Goal: Task Accomplishment & Management: Complete application form

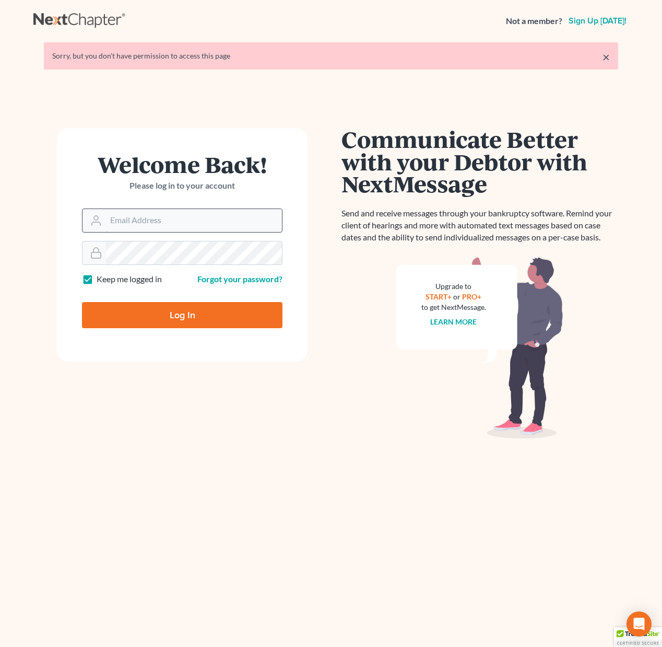
click at [149, 221] on input "Email Address" at bounding box center [194, 220] width 176 height 23
type input "[EMAIL_ADDRESS][DOMAIN_NAME]"
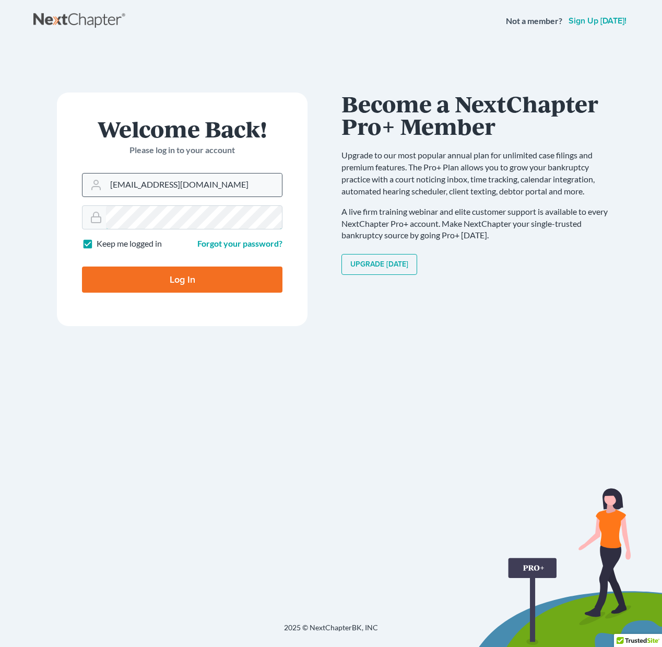
click at [82, 266] on input "Log In" at bounding box center [182, 279] width 201 height 26
type input "Thinking..."
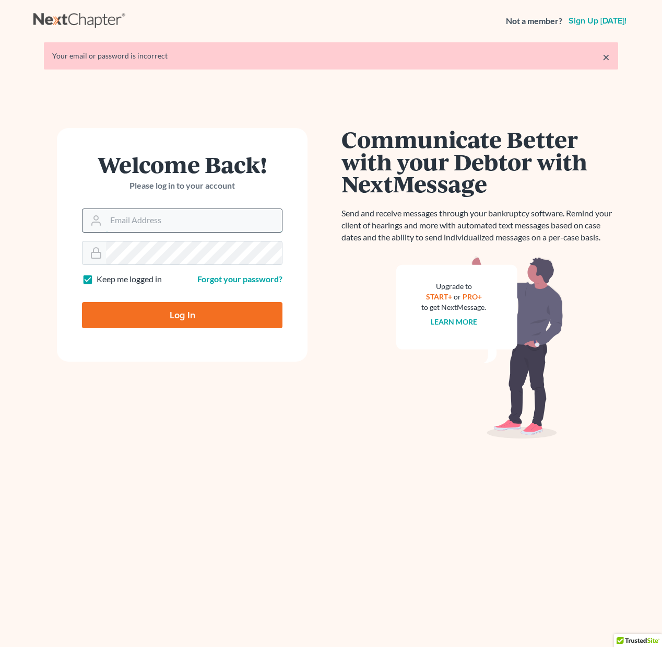
click at [151, 229] on input "Email Address" at bounding box center [194, 220] width 176 height 23
type input "[EMAIL_ADDRESS][DOMAIN_NAME]"
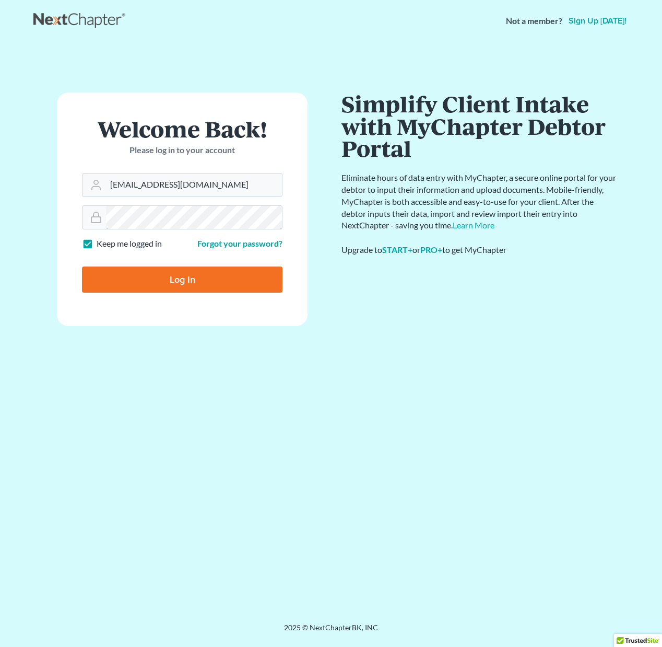
click at [82, 266] on input "Log In" at bounding box center [182, 279] width 201 height 26
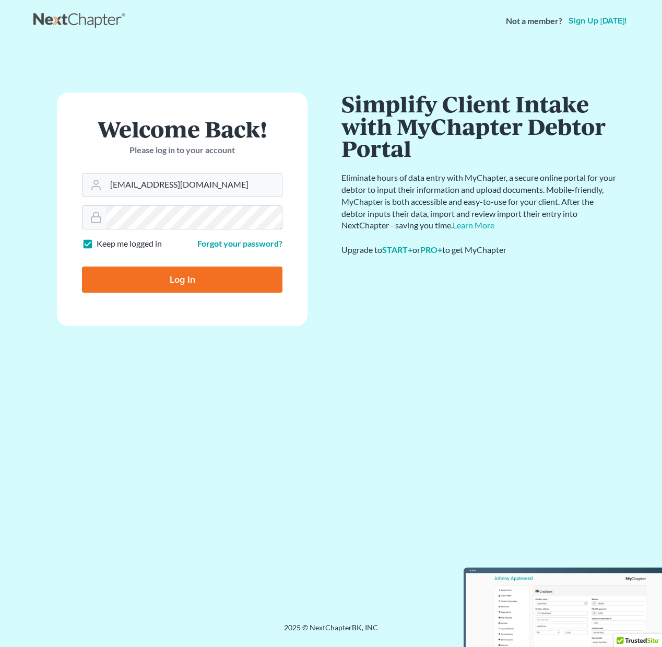
type input "Thinking..."
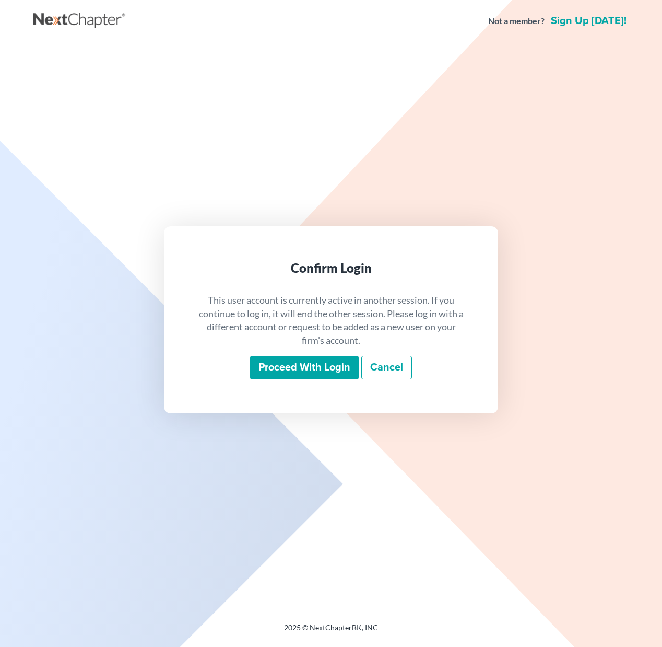
click at [312, 367] on input "Proceed with login" at bounding box center [304, 368] width 109 height 24
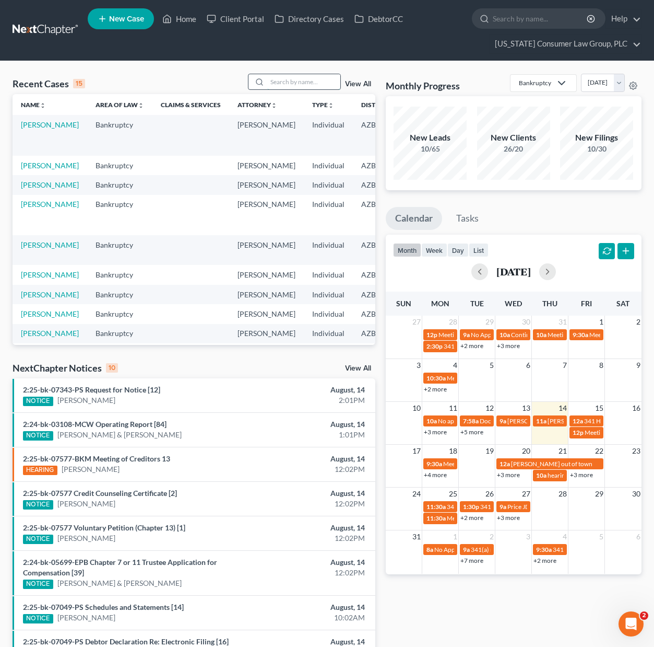
click at [300, 78] on input "search" at bounding box center [303, 81] width 73 height 15
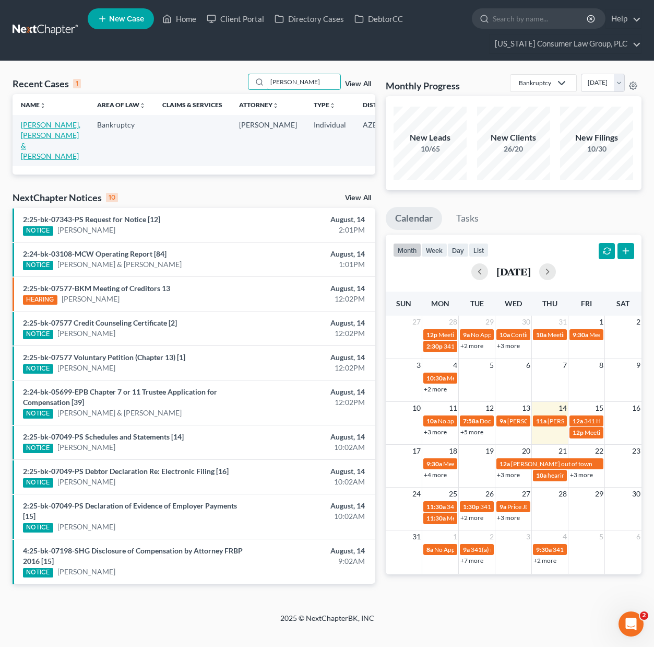
type input "suarez"
click at [36, 128] on link "[PERSON_NAME], [PERSON_NAME] & [PERSON_NAME]" at bounding box center [51, 140] width 60 height 40
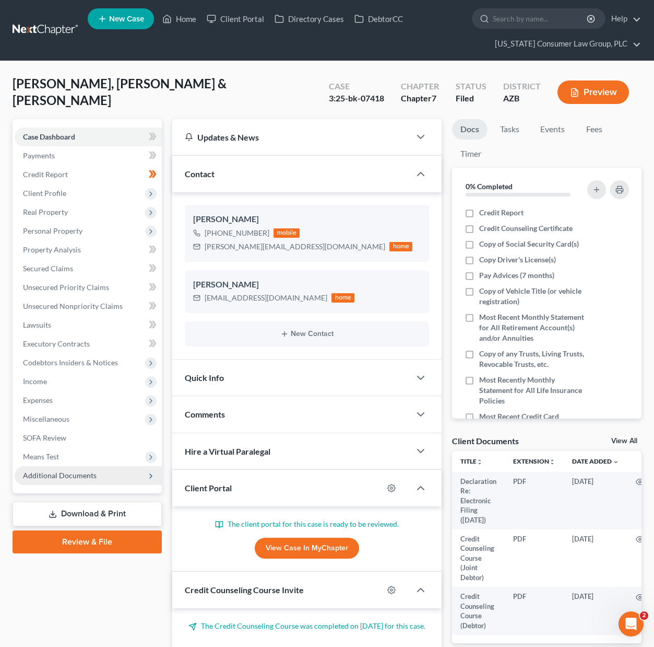
click at [66, 474] on span "Additional Documents" at bounding box center [60, 475] width 74 height 9
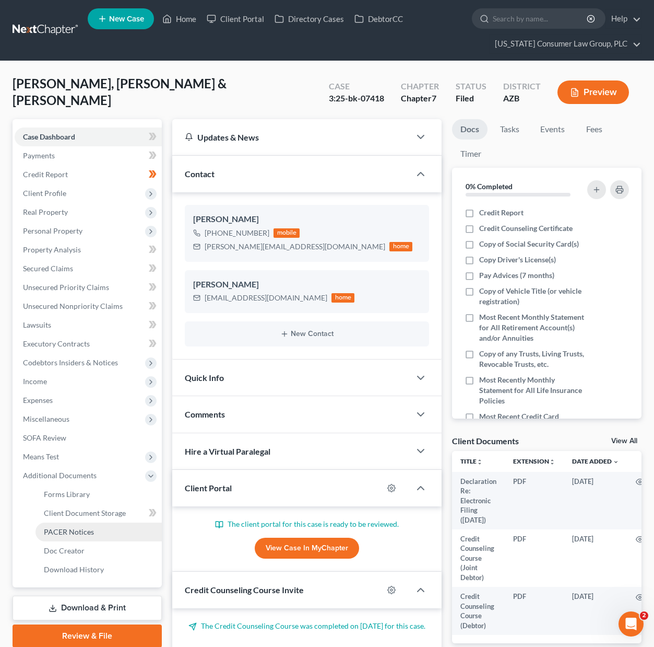
click at [79, 529] on span "PACER Notices" at bounding box center [69, 531] width 50 height 9
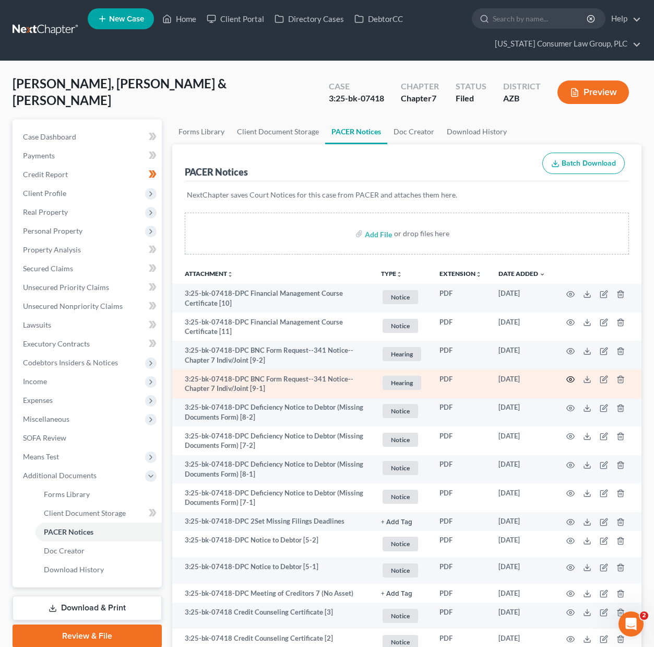
click at [570, 377] on icon "button" at bounding box center [571, 379] width 8 height 8
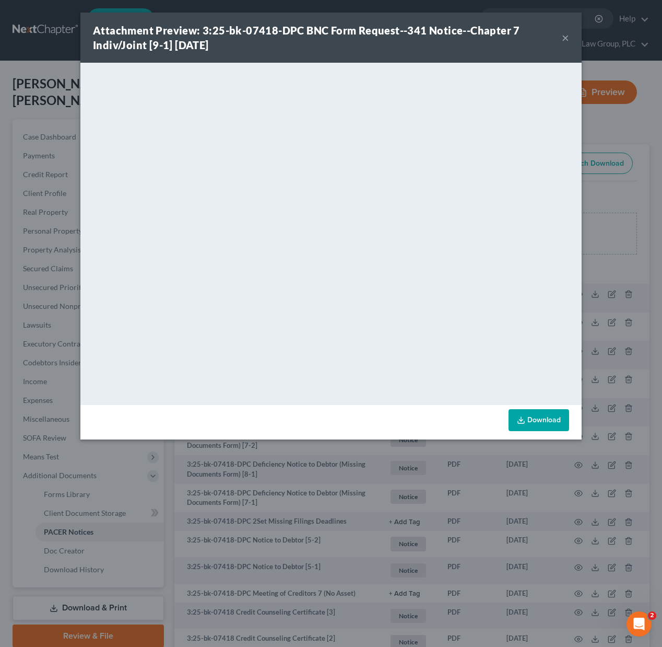
click at [567, 38] on button "×" at bounding box center [565, 37] width 7 height 13
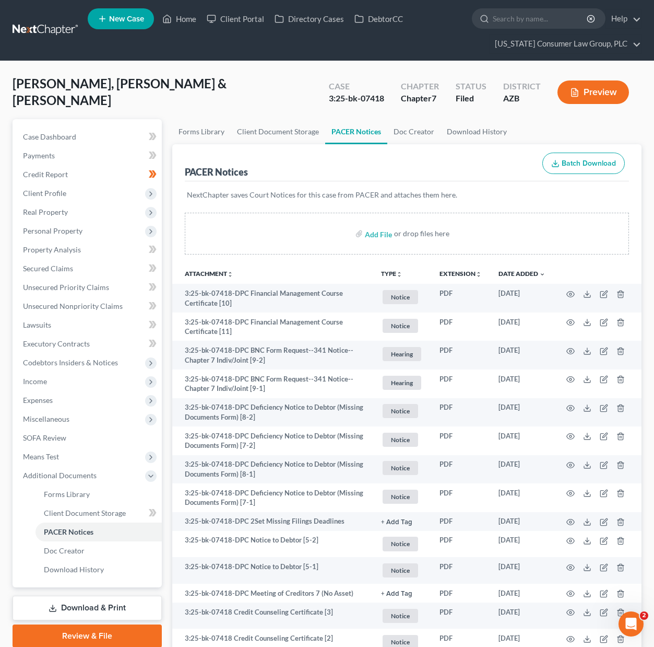
click at [51, 27] on link at bounding box center [46, 30] width 67 height 19
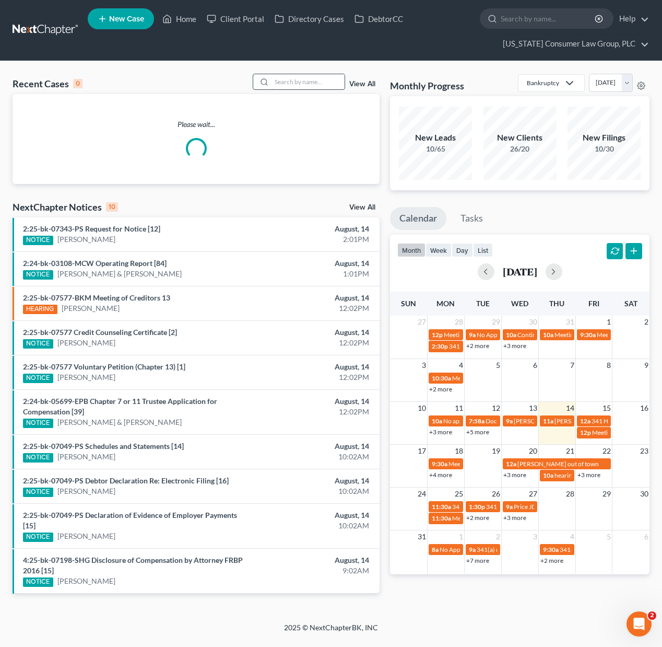
click at [295, 78] on input "search" at bounding box center [308, 81] width 73 height 15
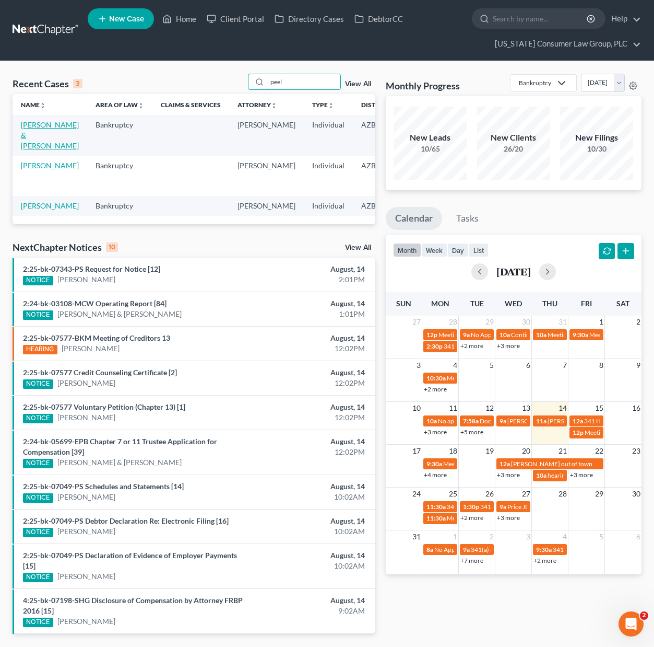
type input "peel"
click at [36, 134] on link "[PERSON_NAME] & [PERSON_NAME]" at bounding box center [50, 135] width 58 height 30
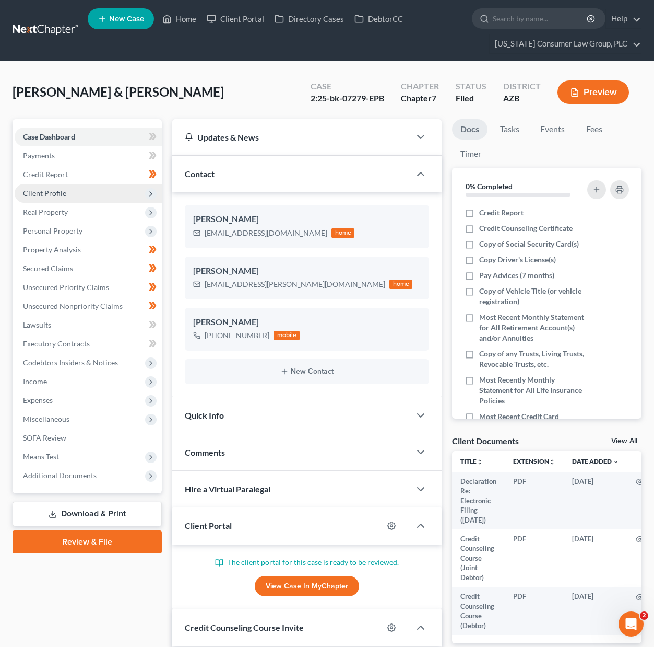
click at [48, 196] on span "Client Profile" at bounding box center [44, 193] width 43 height 9
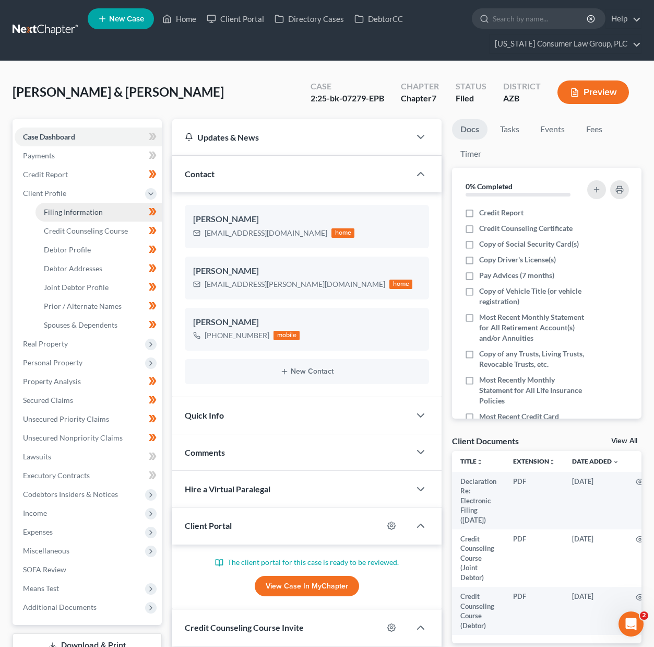
click at [92, 217] on link "Filing Information" at bounding box center [99, 212] width 126 height 19
select select "0"
select select "3"
select select "1"
select select "0"
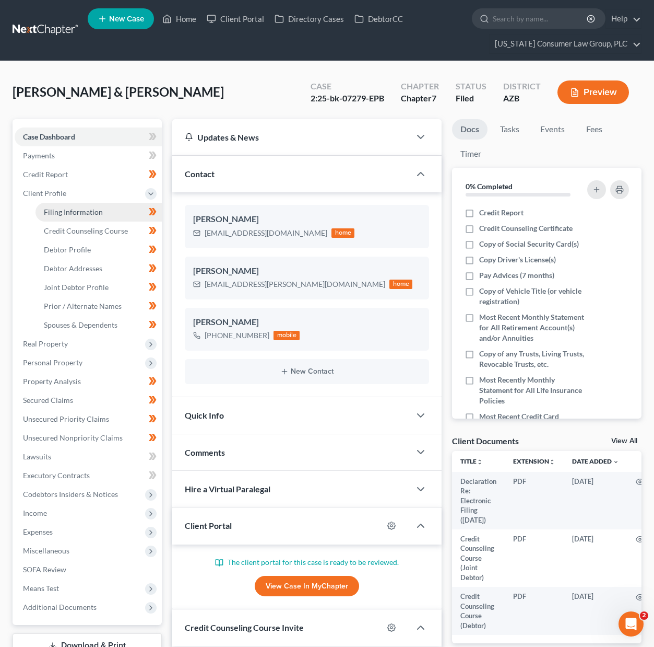
select select "3"
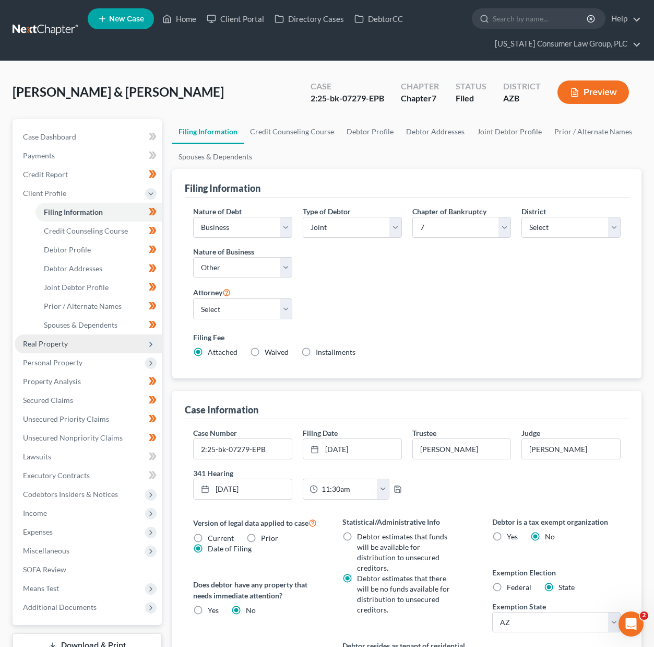
click at [85, 348] on span "Real Property" at bounding box center [88, 343] width 147 height 19
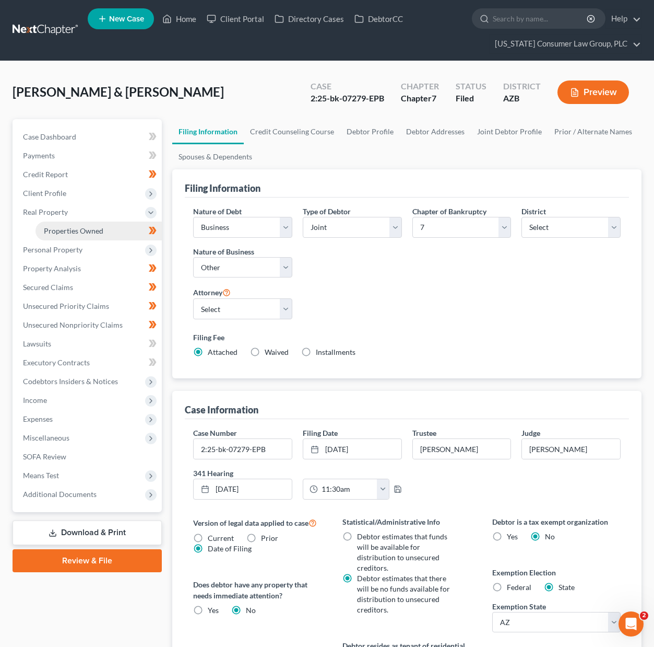
click at [71, 230] on span "Properties Owned" at bounding box center [74, 230] width 60 height 9
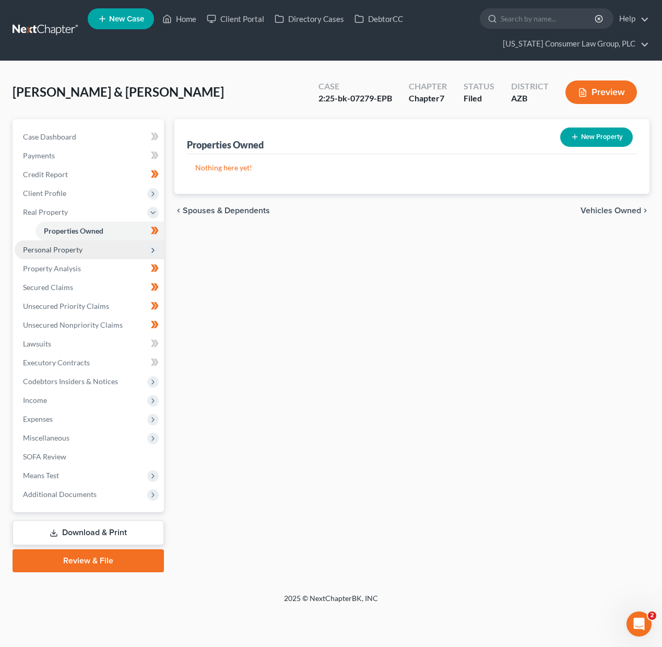
click at [57, 255] on span "Personal Property" at bounding box center [89, 249] width 149 height 19
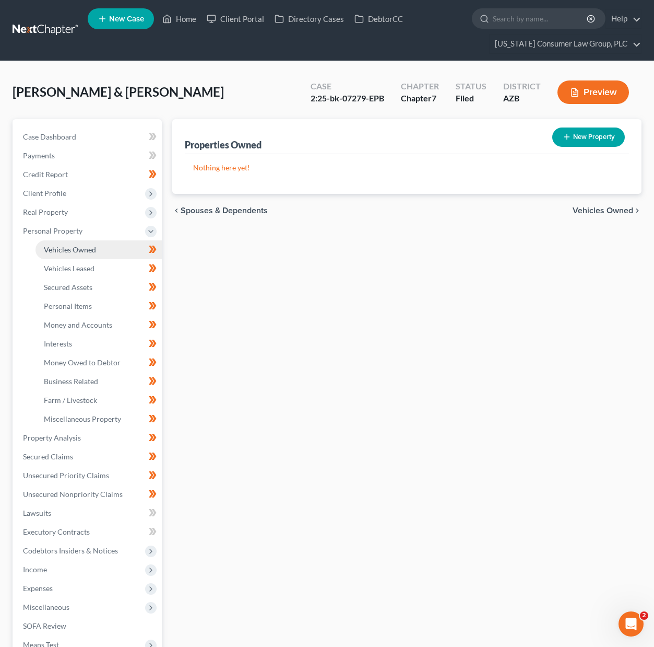
click at [60, 256] on link "Vehicles Owned" at bounding box center [99, 249] width 126 height 19
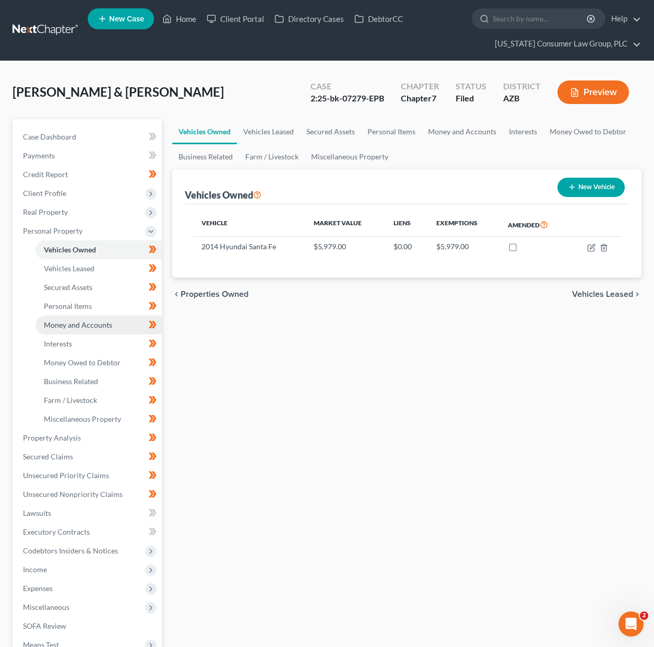
click at [71, 328] on span "Money and Accounts" at bounding box center [78, 324] width 68 height 9
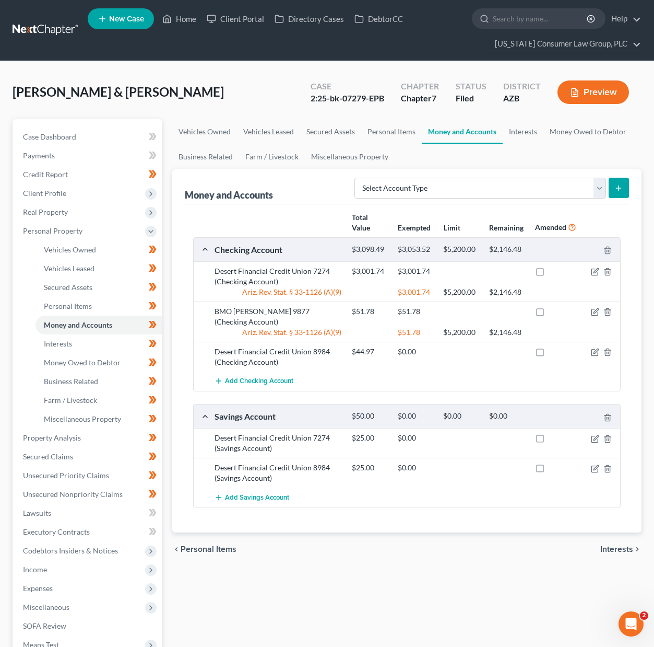
click at [24, 27] on link at bounding box center [46, 30] width 67 height 19
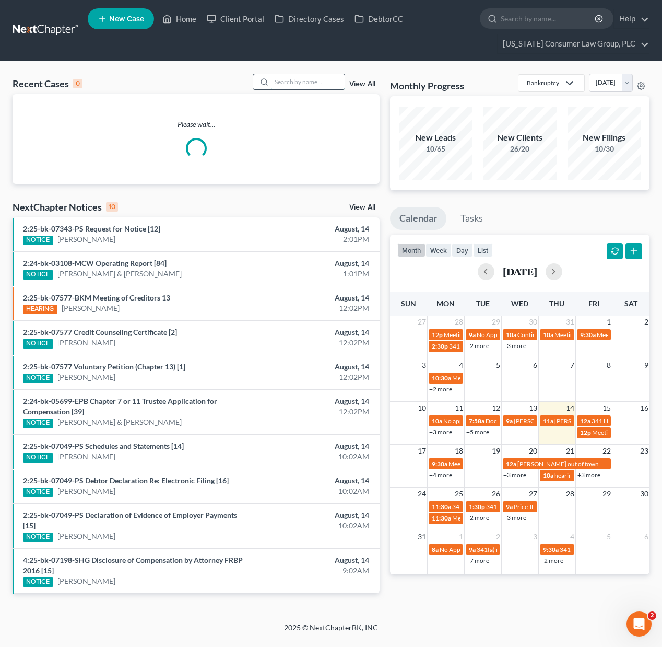
click at [303, 85] on input "search" at bounding box center [308, 81] width 73 height 15
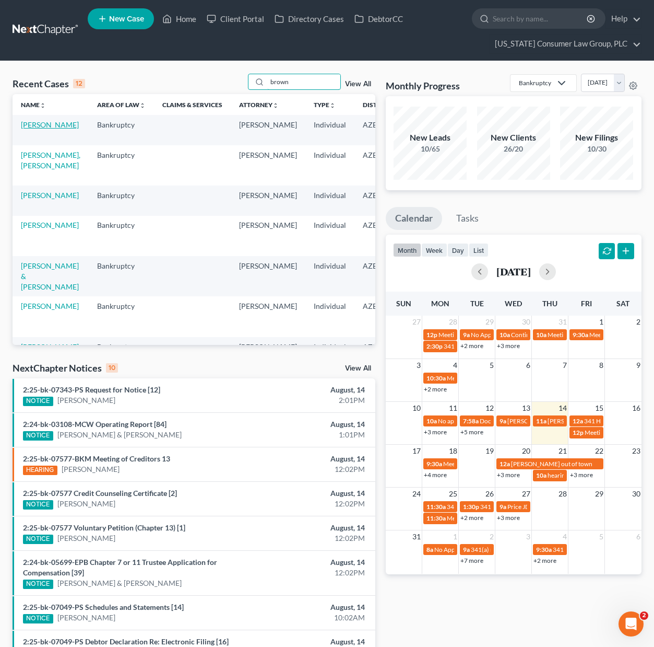
type input "brown"
click at [29, 129] on link "[PERSON_NAME]" at bounding box center [50, 124] width 58 height 9
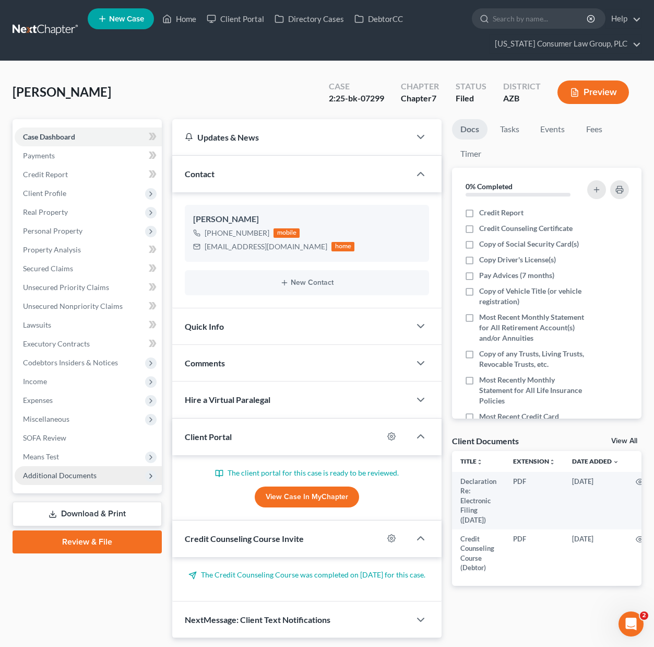
click at [55, 474] on span "Additional Documents" at bounding box center [60, 475] width 74 height 9
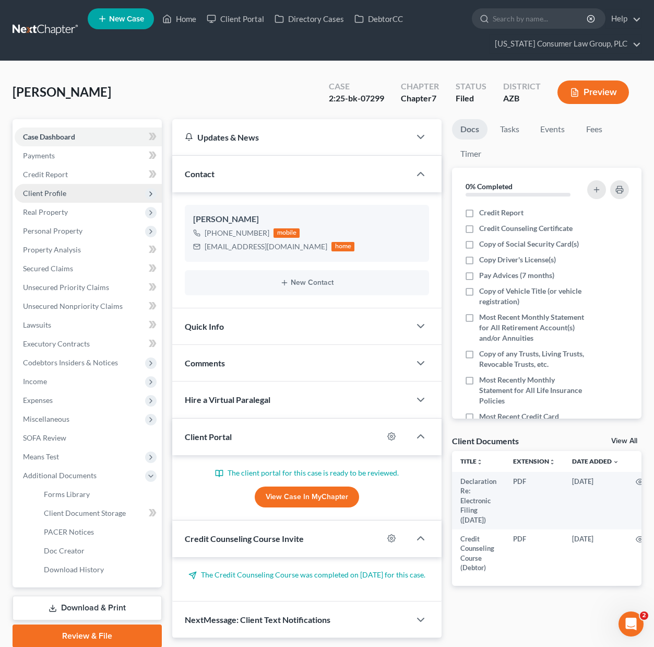
click at [65, 195] on span "Client Profile" at bounding box center [88, 193] width 147 height 19
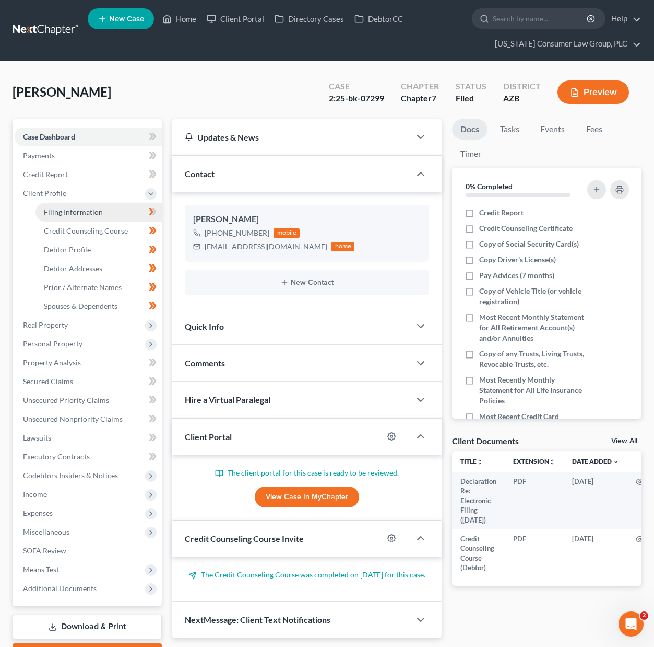
click at [63, 208] on span "Filing Information" at bounding box center [73, 211] width 59 height 9
select select "1"
select select "0"
select select "3"
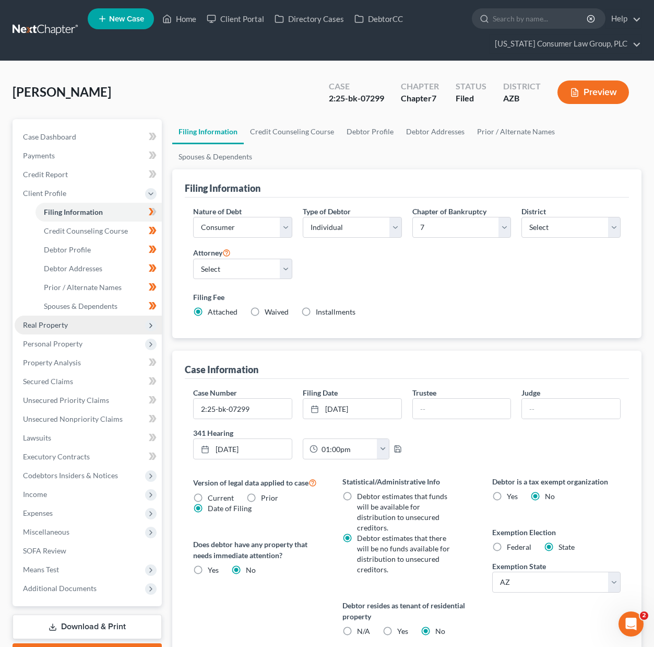
click at [48, 325] on span "Real Property" at bounding box center [45, 324] width 45 height 9
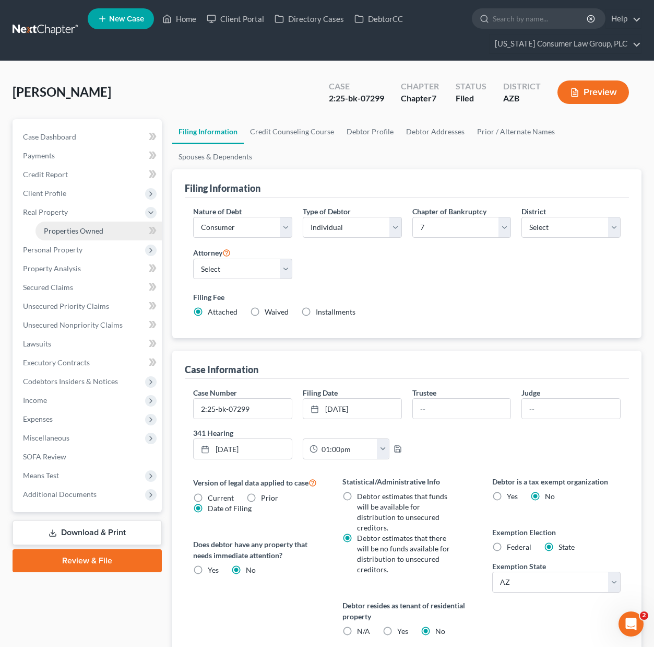
click at [83, 233] on span "Properties Owned" at bounding box center [74, 230] width 60 height 9
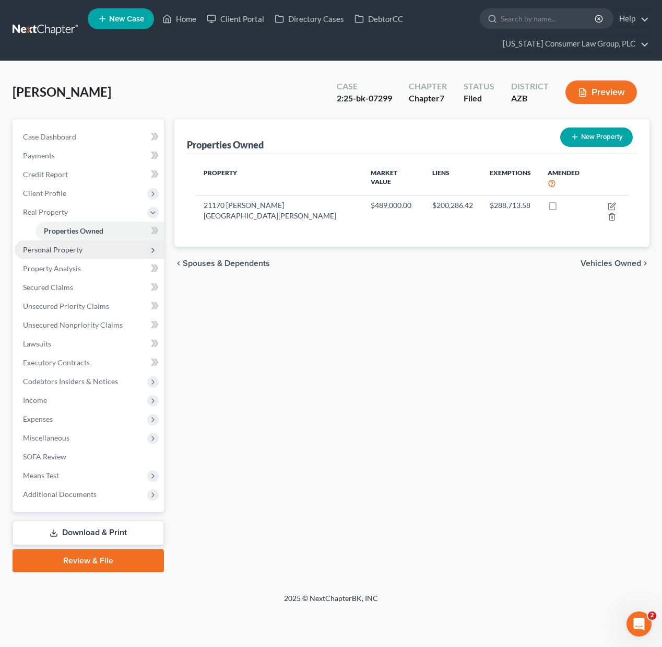
click at [55, 253] on span "Personal Property" at bounding box center [53, 249] width 60 height 9
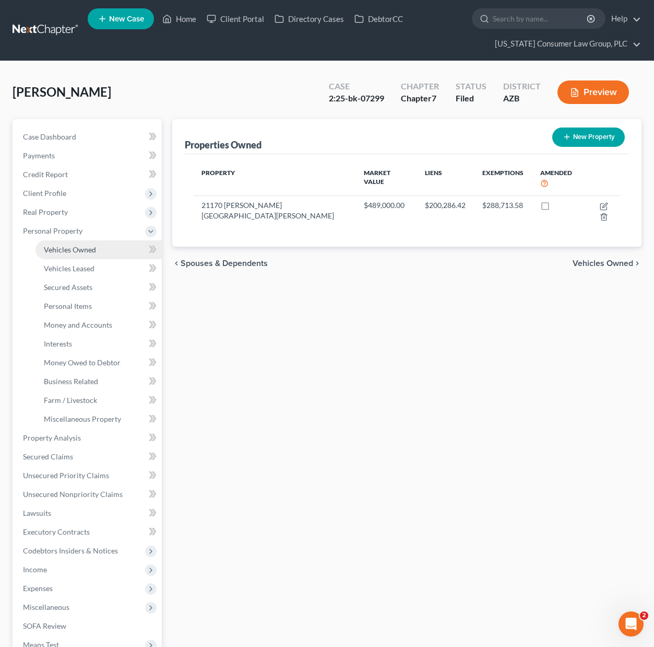
click at [77, 251] on span "Vehicles Owned" at bounding box center [70, 249] width 52 height 9
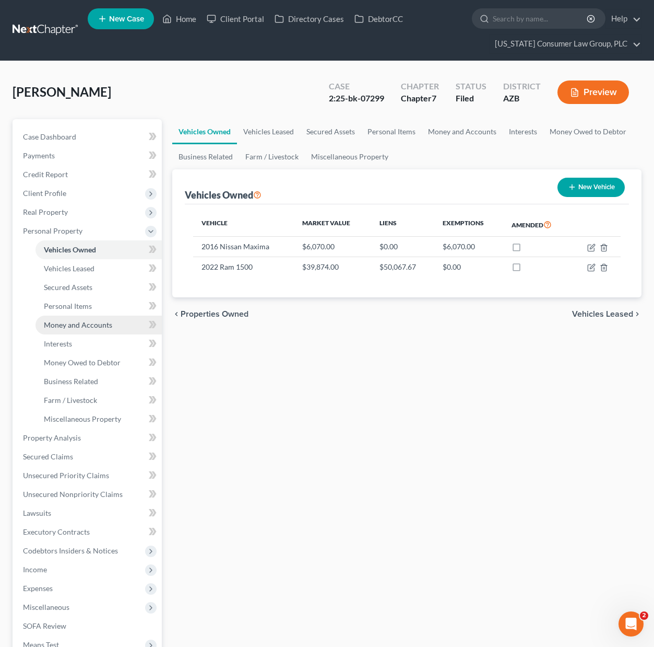
click at [69, 327] on span "Money and Accounts" at bounding box center [78, 324] width 68 height 9
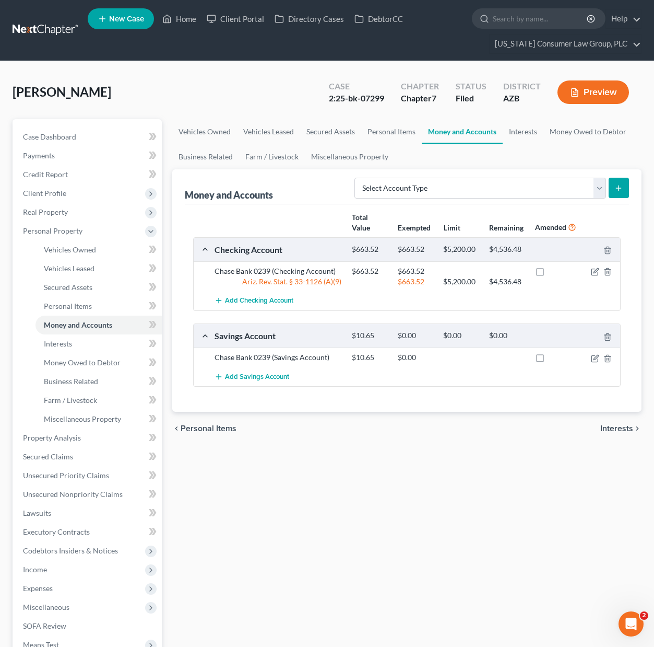
click at [46, 32] on link at bounding box center [46, 30] width 67 height 19
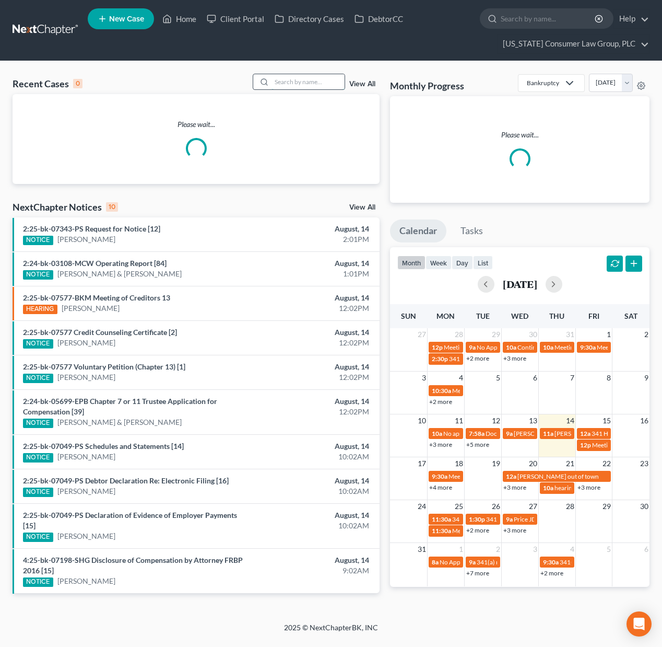
click at [294, 86] on input "search" at bounding box center [308, 81] width 73 height 15
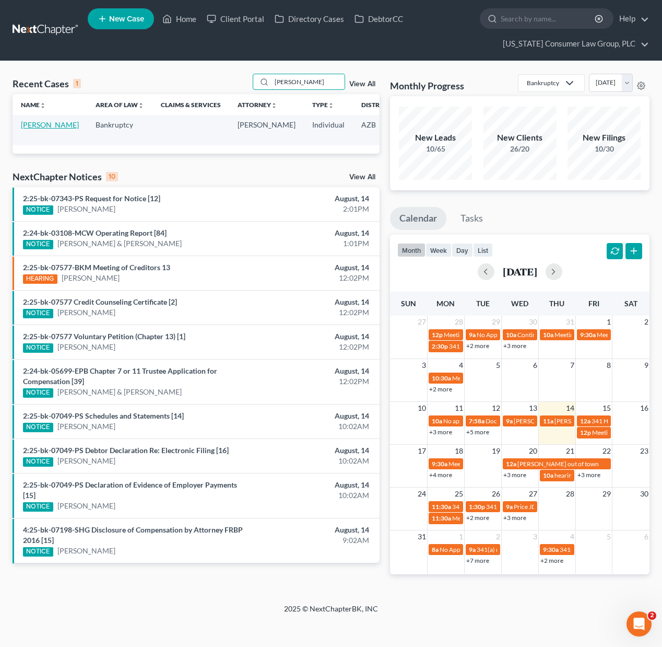
type input "[PERSON_NAME]"
click at [24, 127] on link "[PERSON_NAME]" at bounding box center [50, 124] width 58 height 9
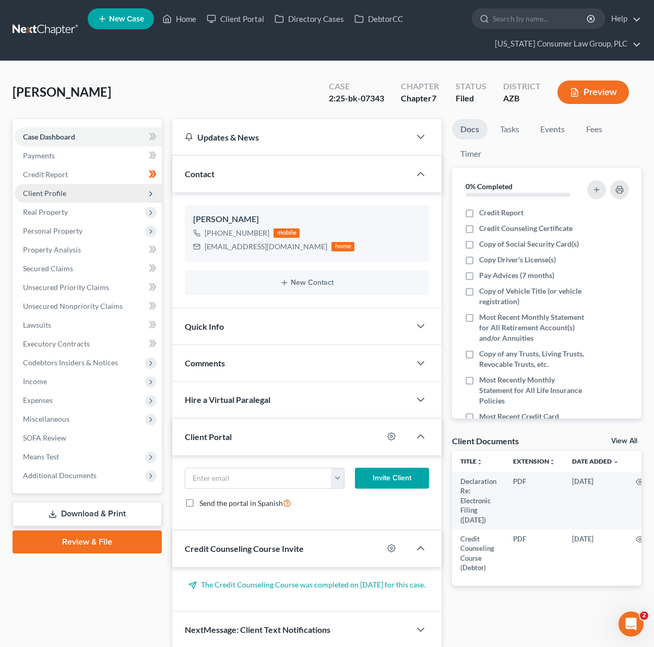
click at [77, 195] on span "Client Profile" at bounding box center [88, 193] width 147 height 19
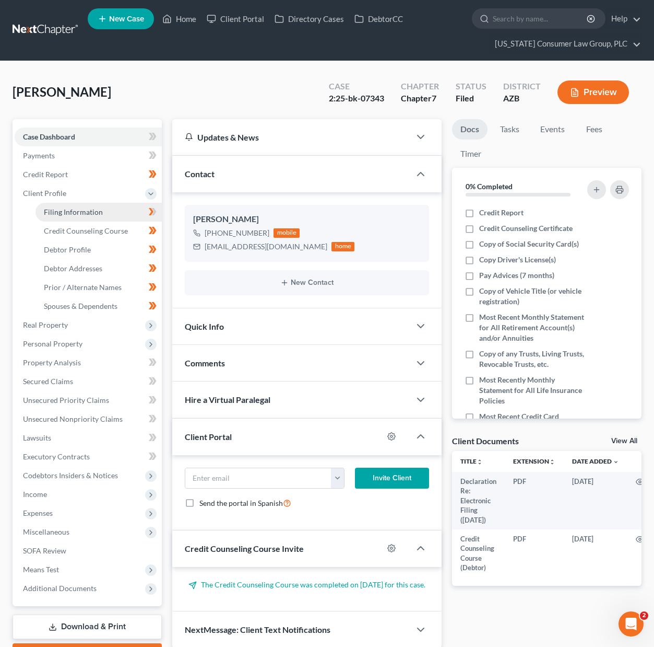
click at [58, 210] on span "Filing Information" at bounding box center [73, 211] width 59 height 9
select select "1"
select select "0"
select select "3"
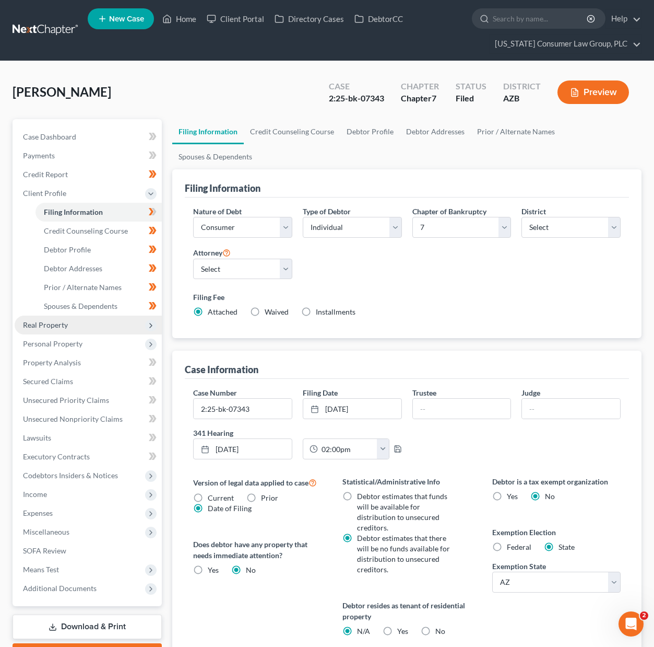
click at [52, 329] on span "Real Property" at bounding box center [88, 324] width 147 height 19
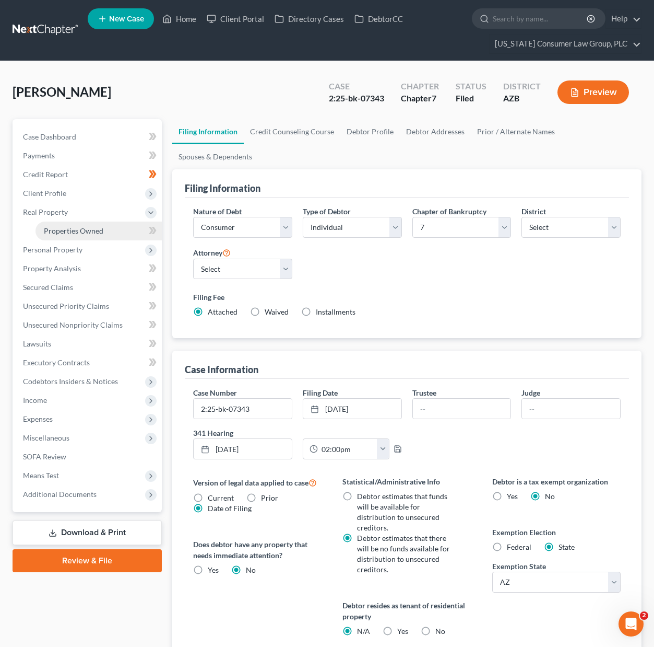
click at [106, 237] on link "Properties Owned" at bounding box center [99, 230] width 126 height 19
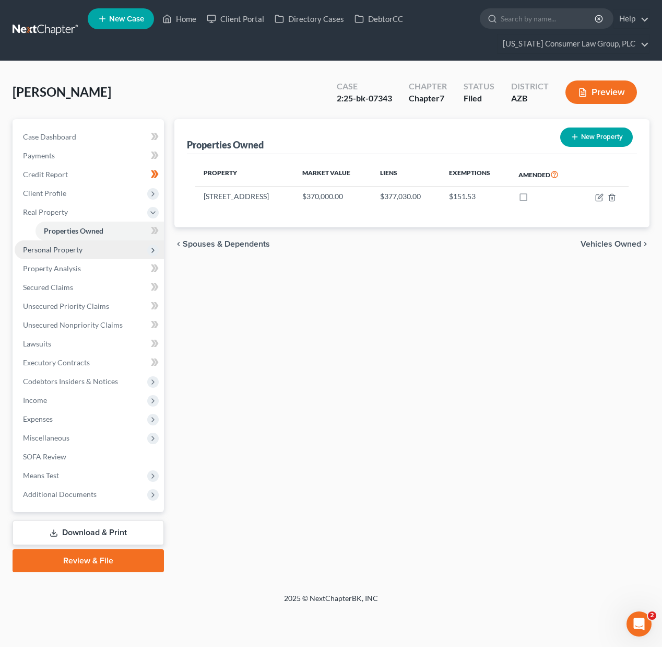
click at [58, 251] on span "Personal Property" at bounding box center [53, 249] width 60 height 9
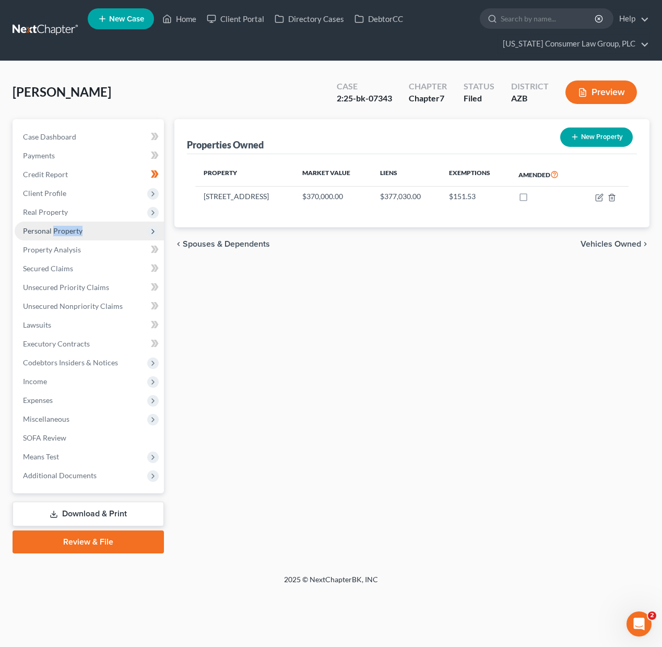
click at [90, 231] on span "Personal Property" at bounding box center [89, 230] width 149 height 19
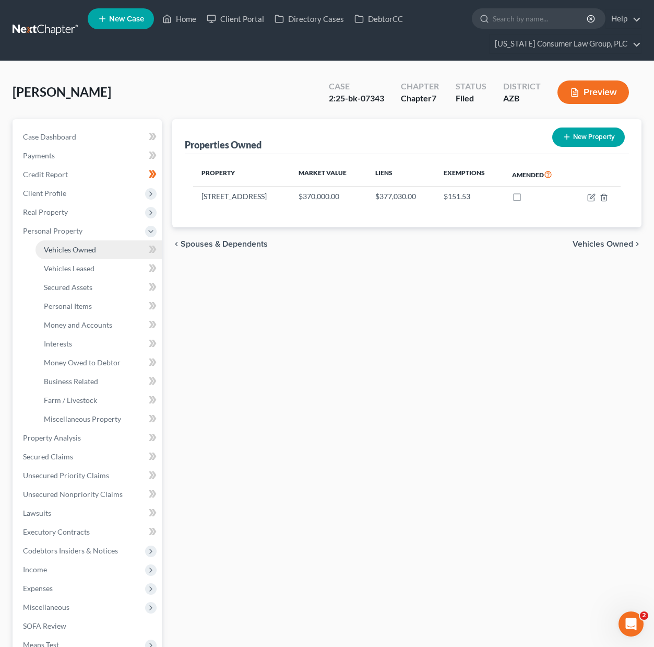
click at [73, 248] on span "Vehicles Owned" at bounding box center [70, 249] width 52 height 9
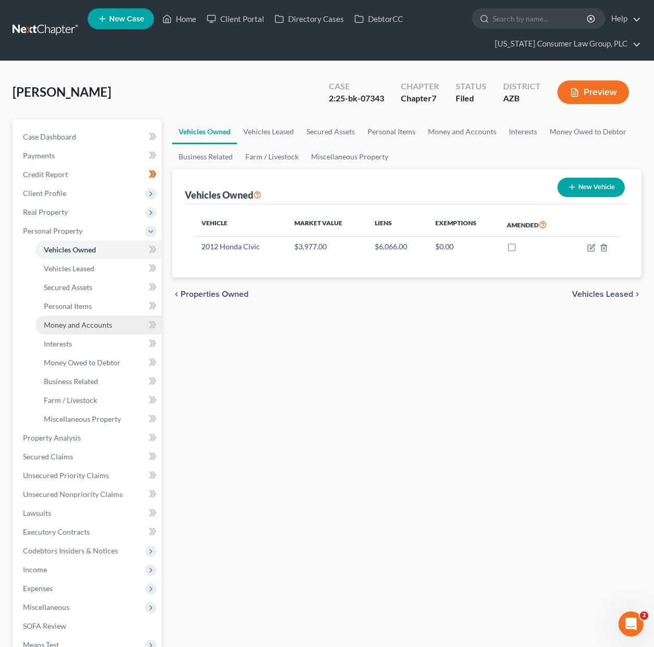
click at [89, 322] on span "Money and Accounts" at bounding box center [78, 324] width 68 height 9
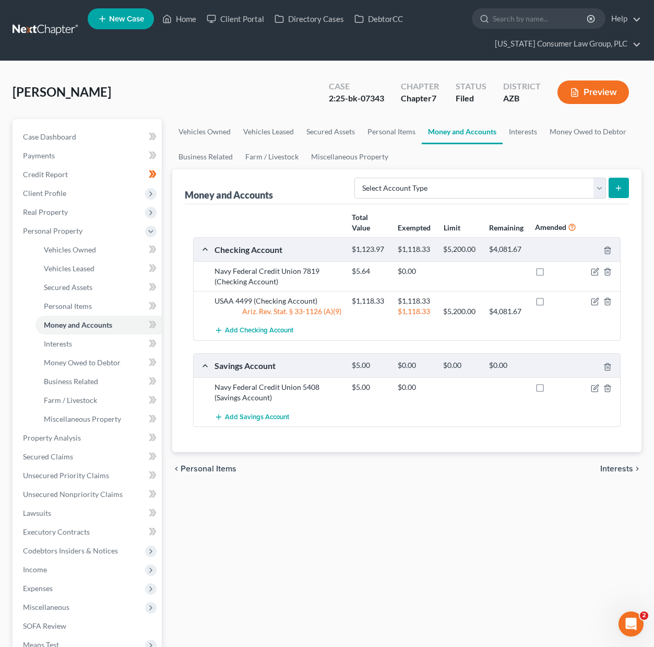
click at [67, 5] on nav "Home New Case Client Portal Directory Cases DebtorCC Arizona Consumer Law Group…" at bounding box center [327, 30] width 654 height 61
click at [41, 37] on link at bounding box center [46, 30] width 67 height 19
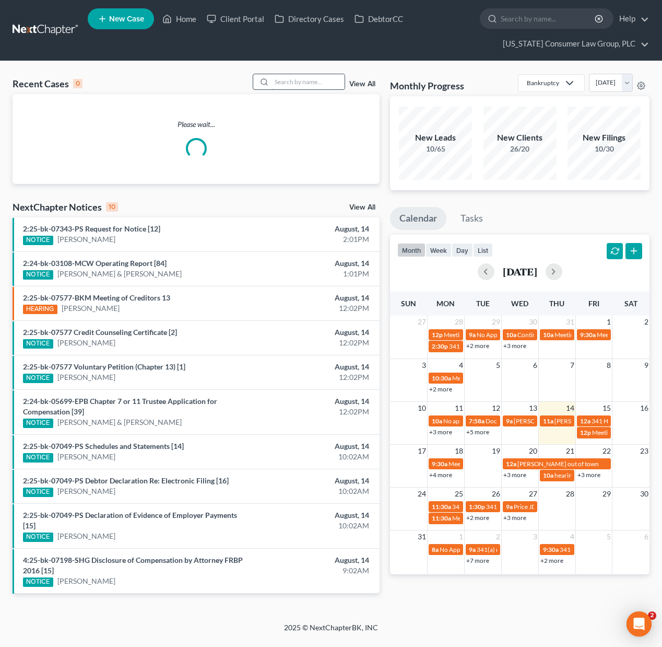
click at [282, 77] on input "search" at bounding box center [308, 81] width 73 height 15
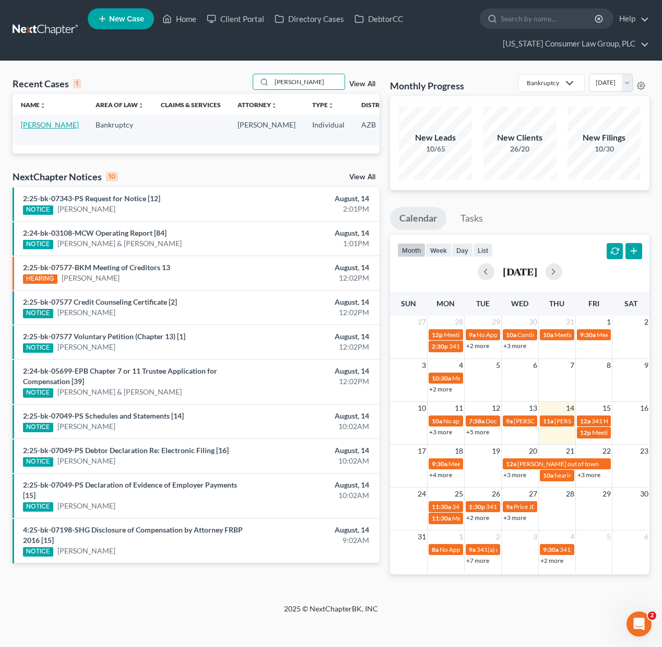
type input "beckett"
click at [42, 128] on link "[PERSON_NAME]" at bounding box center [50, 124] width 58 height 9
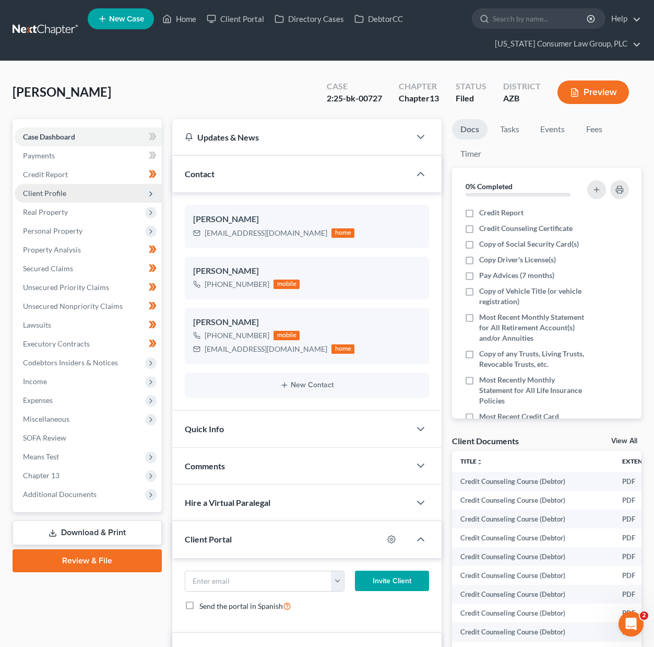
click at [56, 192] on span "Client Profile" at bounding box center [44, 193] width 43 height 9
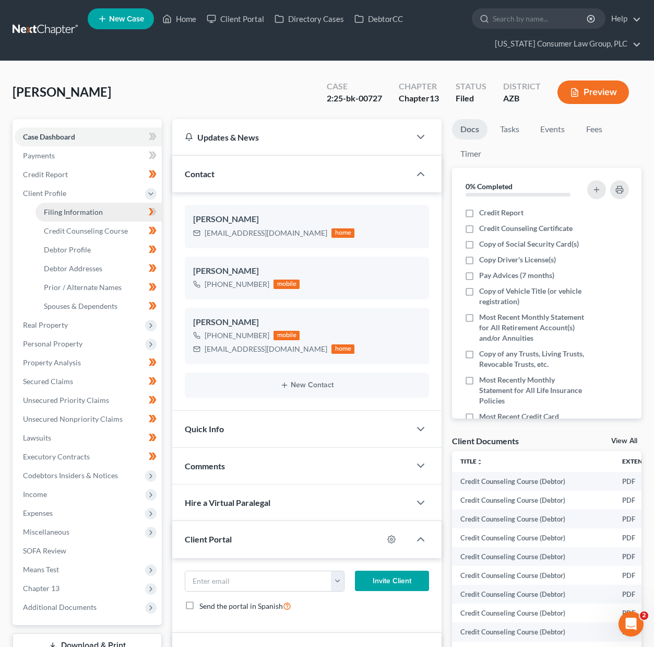
click at [64, 209] on span "Filing Information" at bounding box center [73, 211] width 59 height 9
select select "1"
select select "0"
select select "3"
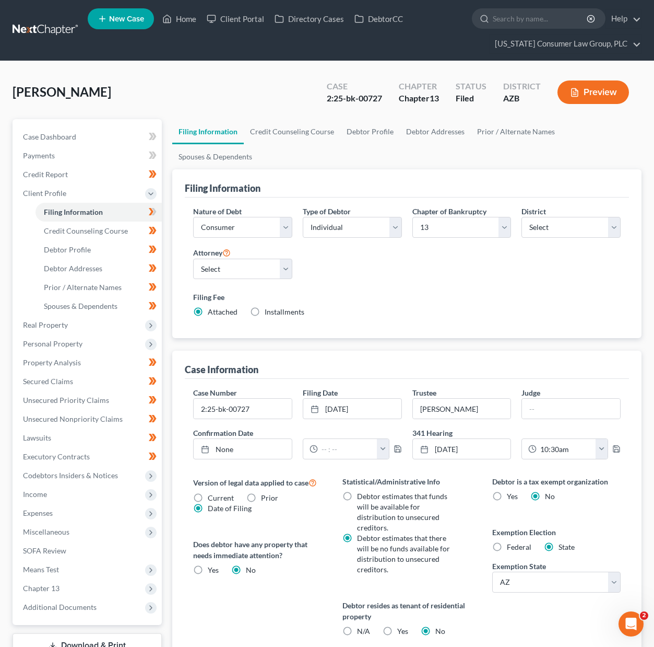
click at [56, 28] on link at bounding box center [46, 30] width 67 height 19
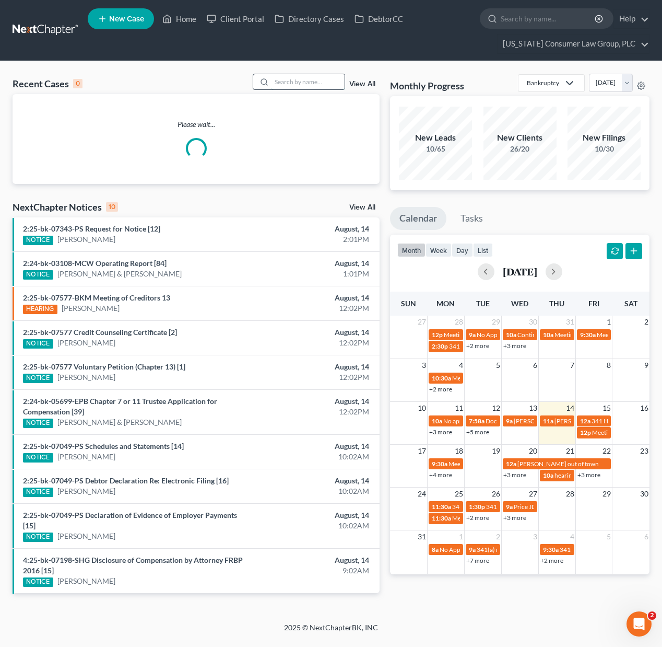
click at [285, 78] on input "search" at bounding box center [308, 81] width 73 height 15
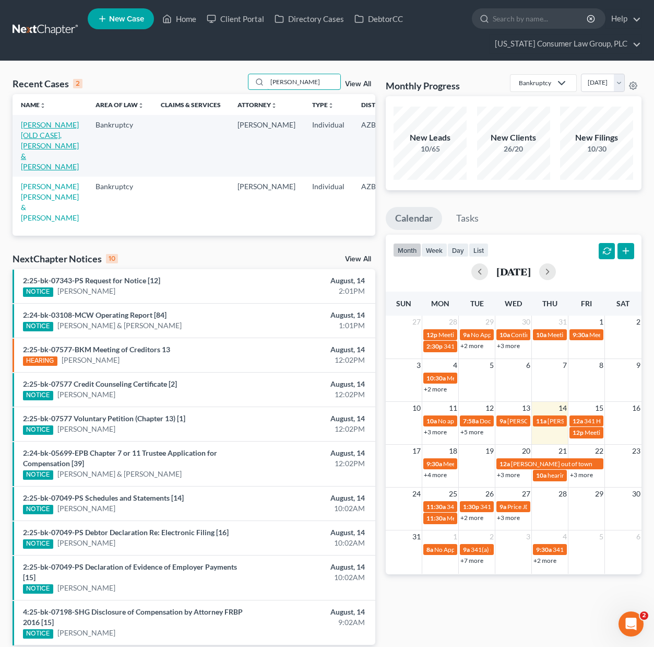
type input "[PERSON_NAME]"
click at [33, 153] on link "[PERSON_NAME] [OLD CASE], [PERSON_NAME] & [PERSON_NAME]" at bounding box center [50, 145] width 58 height 51
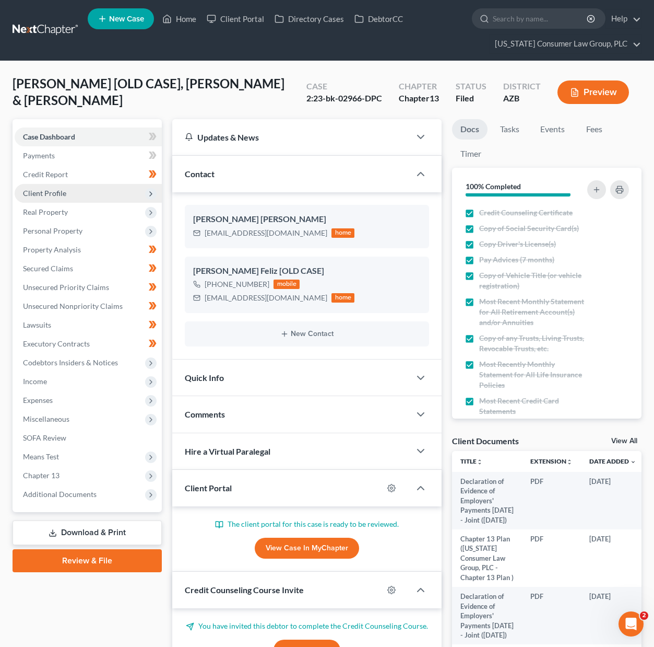
click at [78, 195] on span "Client Profile" at bounding box center [88, 193] width 147 height 19
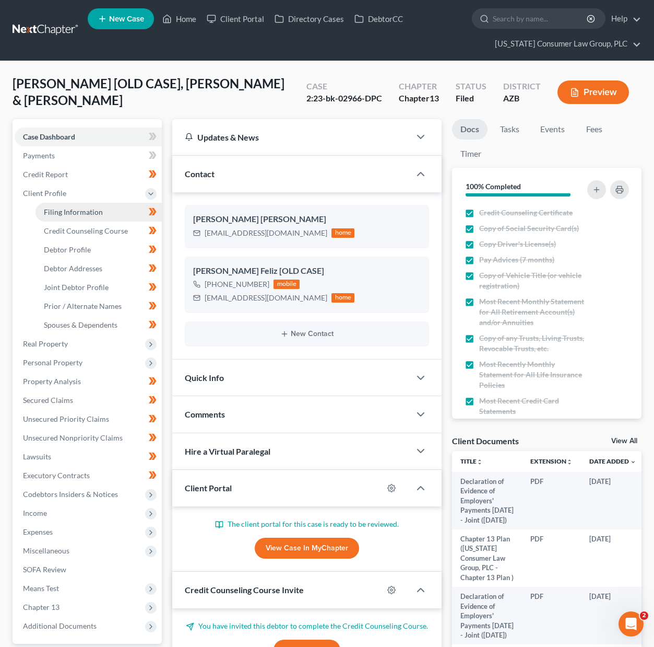
click at [75, 206] on link "Filing Information" at bounding box center [99, 212] width 126 height 19
select select "1"
select select "3"
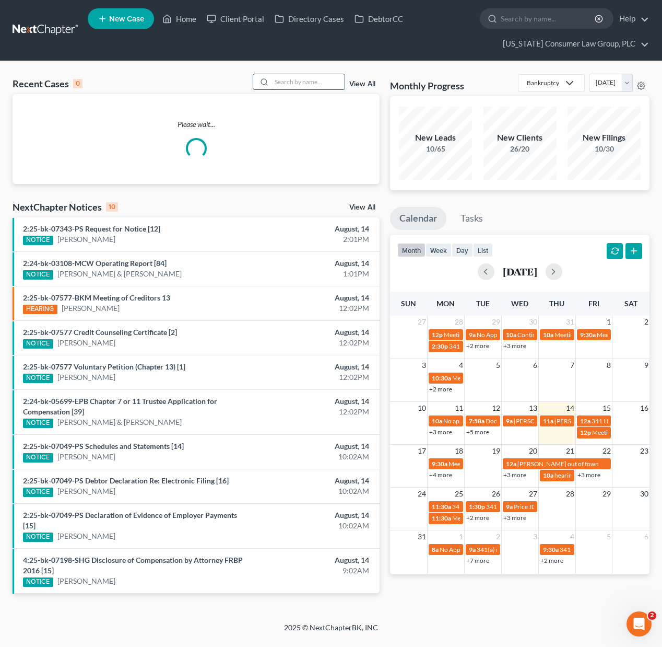
click at [297, 79] on input "search" at bounding box center [308, 81] width 73 height 15
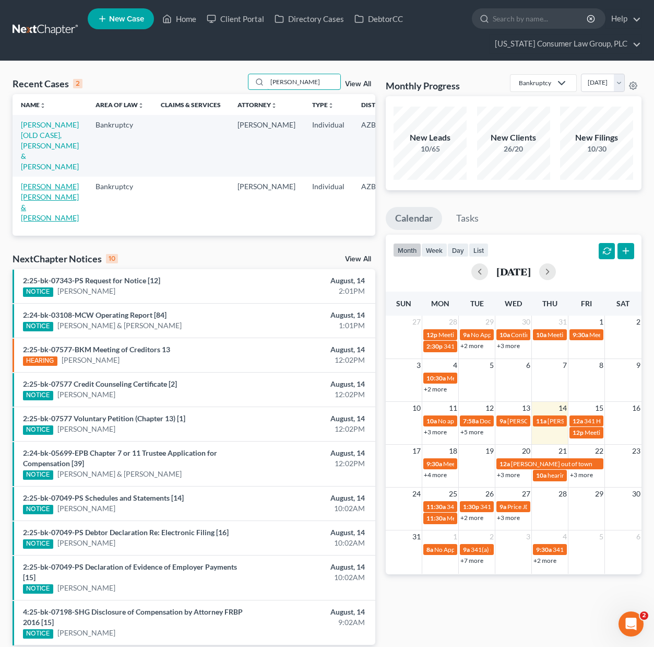
type input "camin"
click at [34, 218] on link "[PERSON_NAME] [PERSON_NAME] & [PERSON_NAME]" at bounding box center [50, 202] width 58 height 40
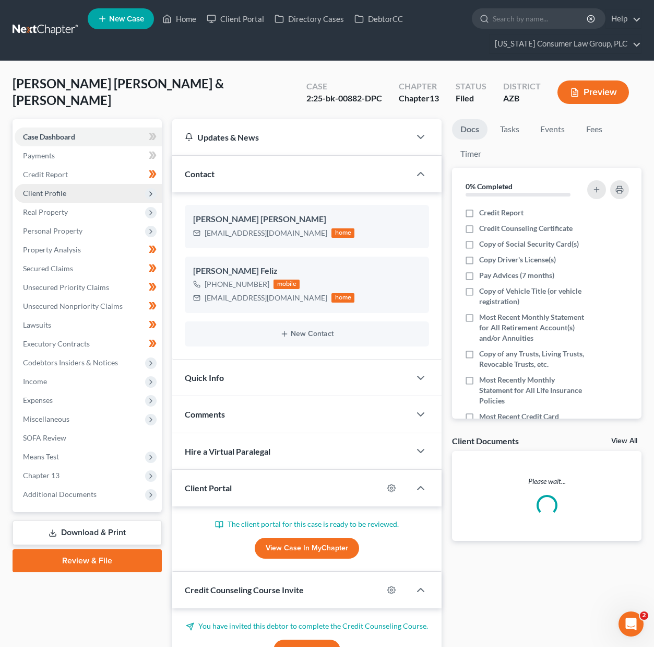
click at [72, 195] on span "Client Profile" at bounding box center [88, 193] width 147 height 19
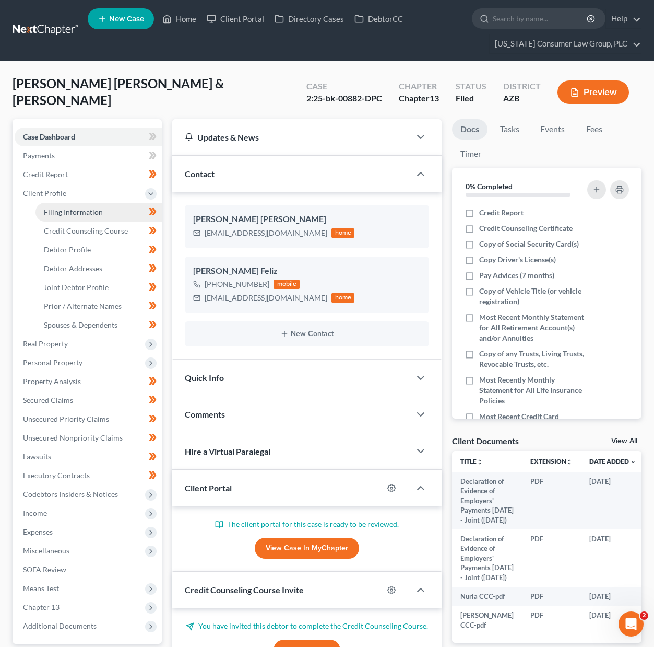
click at [68, 214] on span "Filing Information" at bounding box center [73, 211] width 59 height 9
select select "1"
select select "3"
select select "4"
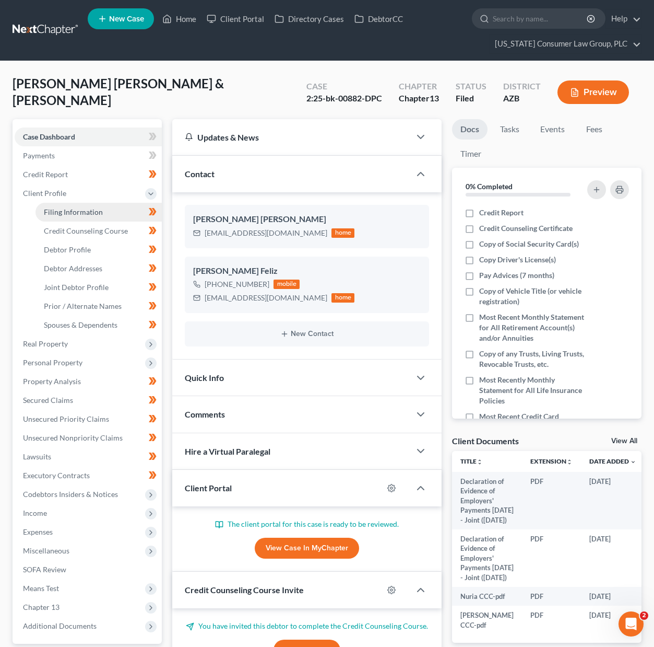
select select "0"
select select "3"
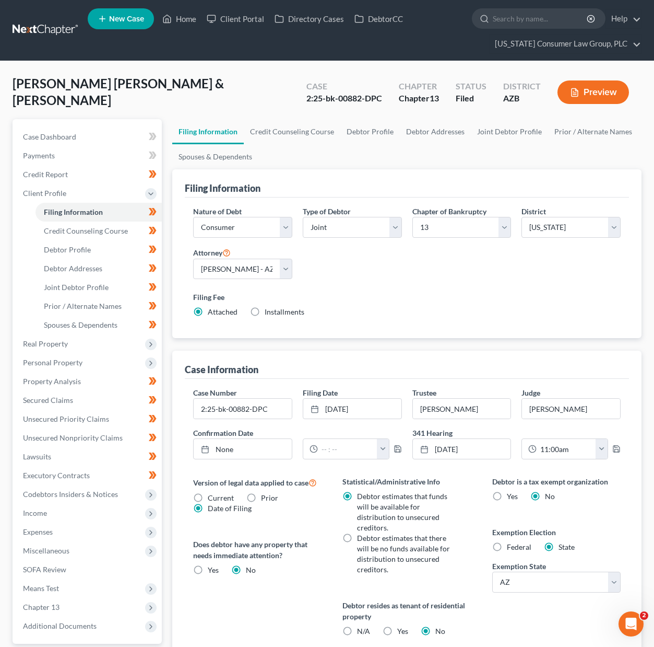
click at [45, 30] on link at bounding box center [46, 30] width 67 height 19
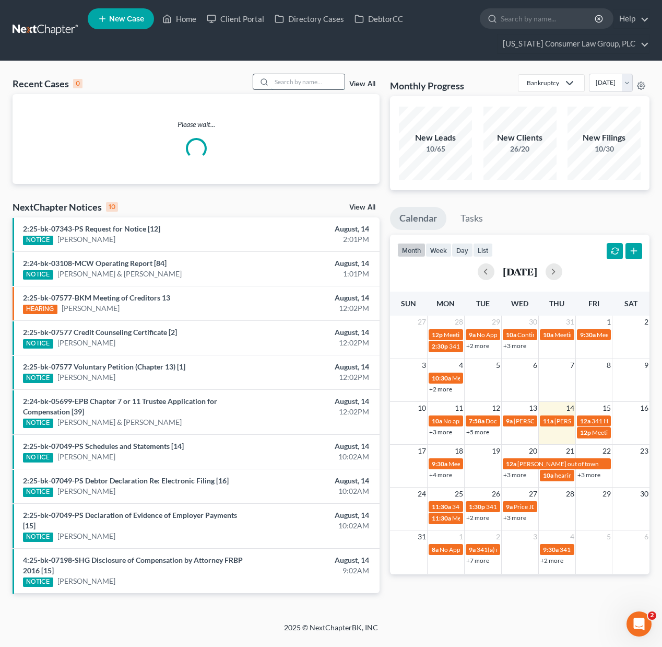
click at [298, 75] on input "search" at bounding box center [308, 81] width 73 height 15
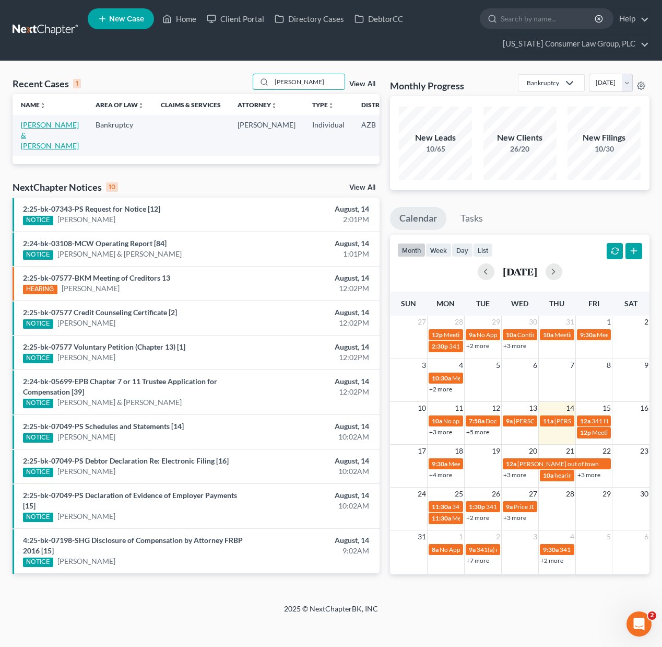
type input "westbrook"
click at [36, 122] on link "[PERSON_NAME] & [PERSON_NAME]" at bounding box center [50, 135] width 58 height 30
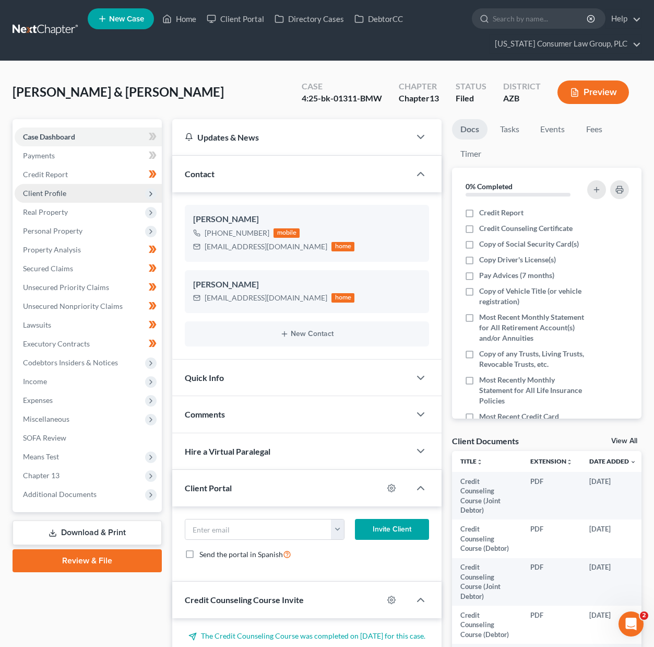
click at [62, 193] on span "Client Profile" at bounding box center [44, 193] width 43 height 9
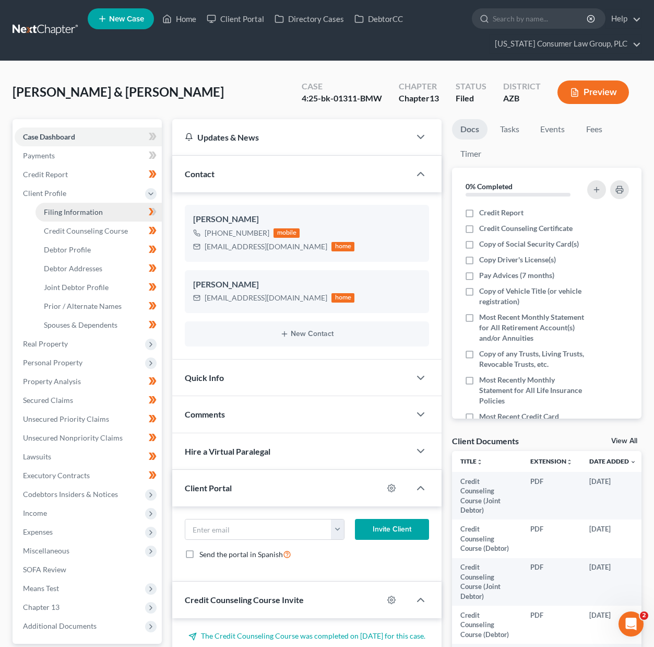
click at [65, 207] on link "Filing Information" at bounding box center [99, 212] width 126 height 19
select select "1"
select select "3"
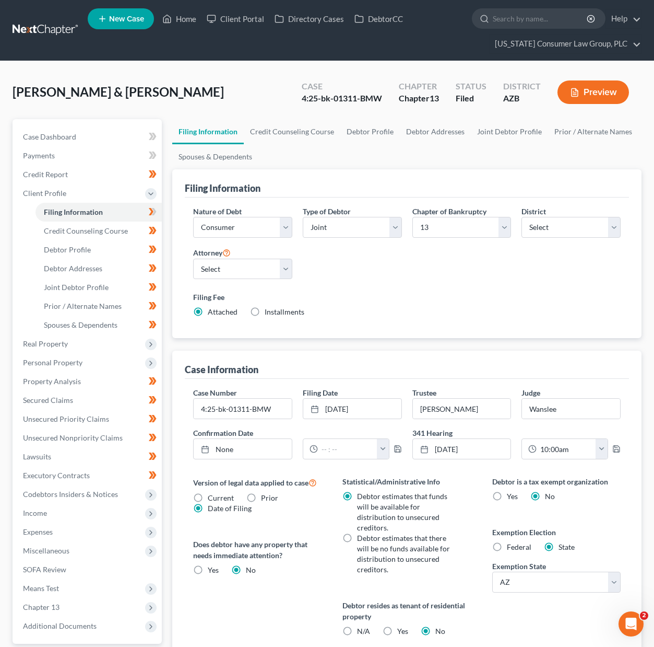
click at [49, 27] on link at bounding box center [46, 30] width 67 height 19
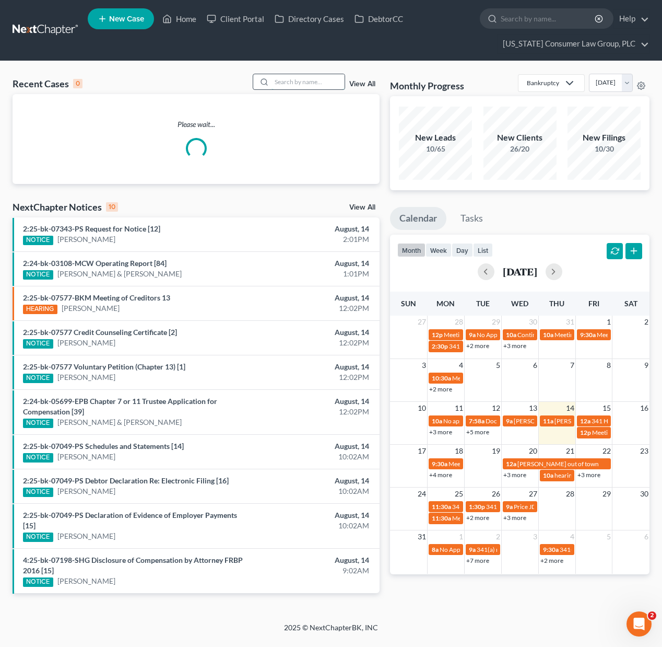
click at [285, 80] on input "search" at bounding box center [308, 81] width 73 height 15
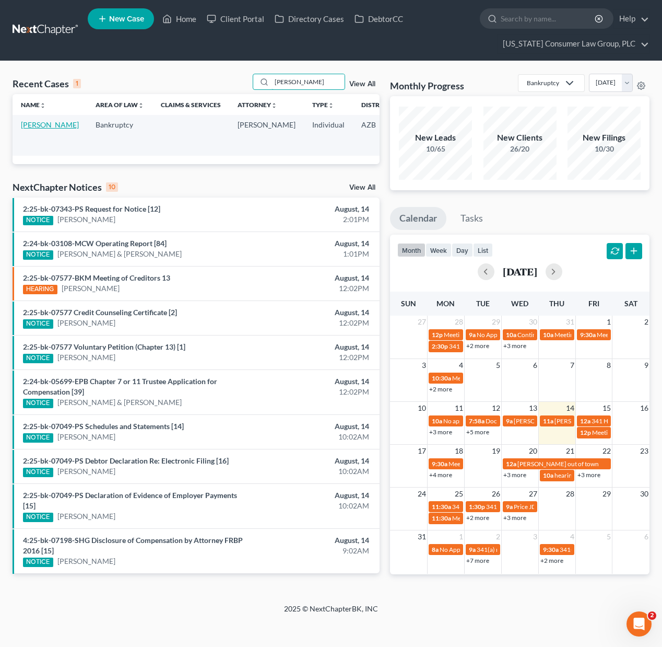
type input "[PERSON_NAME]"
click at [33, 129] on link "[PERSON_NAME]" at bounding box center [50, 124] width 58 height 9
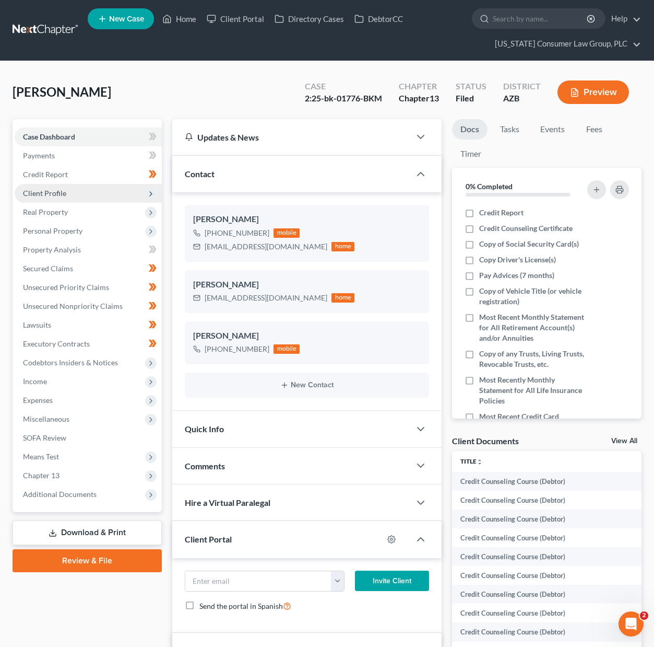
click at [51, 190] on span "Client Profile" at bounding box center [44, 193] width 43 height 9
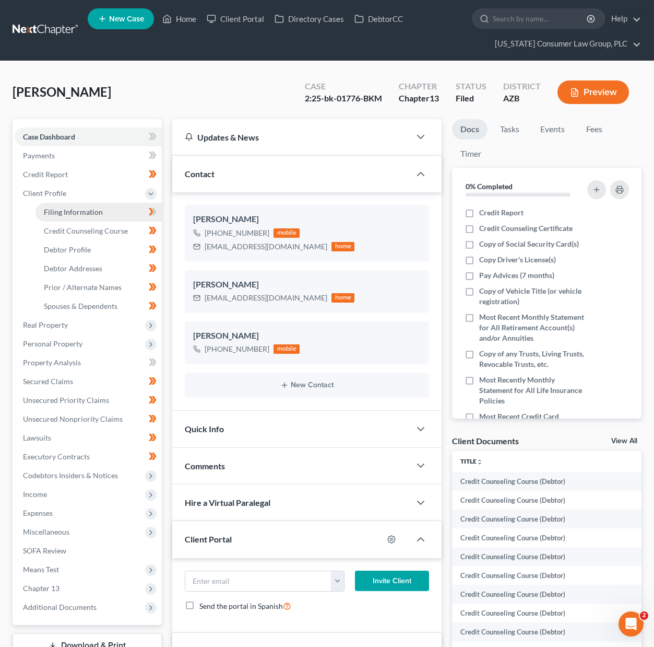
click at [51, 208] on span "Filing Information" at bounding box center [73, 211] width 59 height 9
select select "1"
select select "0"
select select "3"
select select "5"
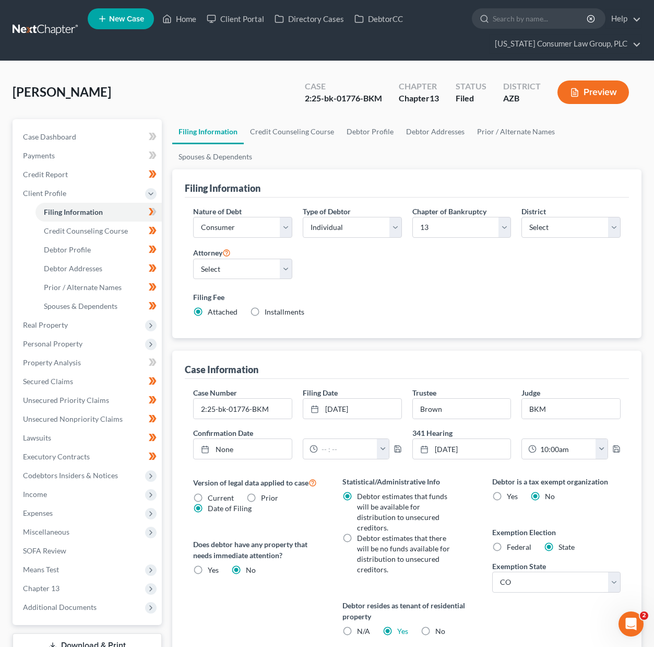
click at [51, 30] on link at bounding box center [46, 30] width 67 height 19
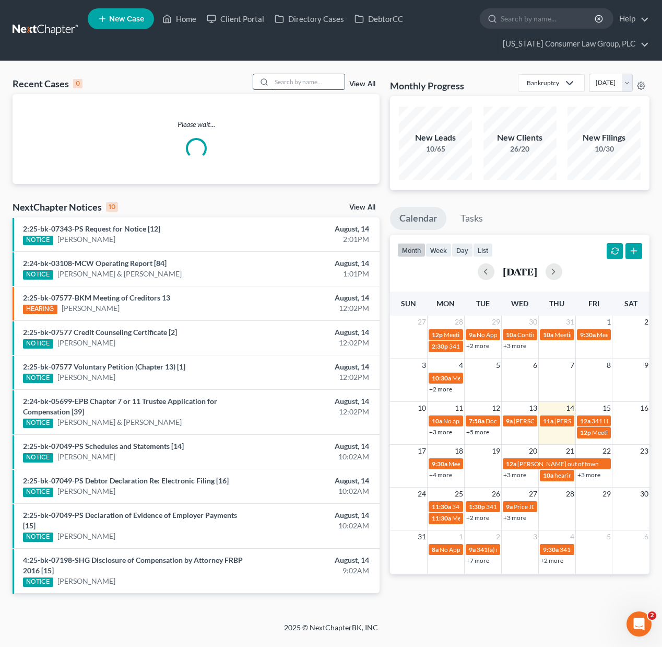
click at [303, 76] on input "search" at bounding box center [308, 81] width 73 height 15
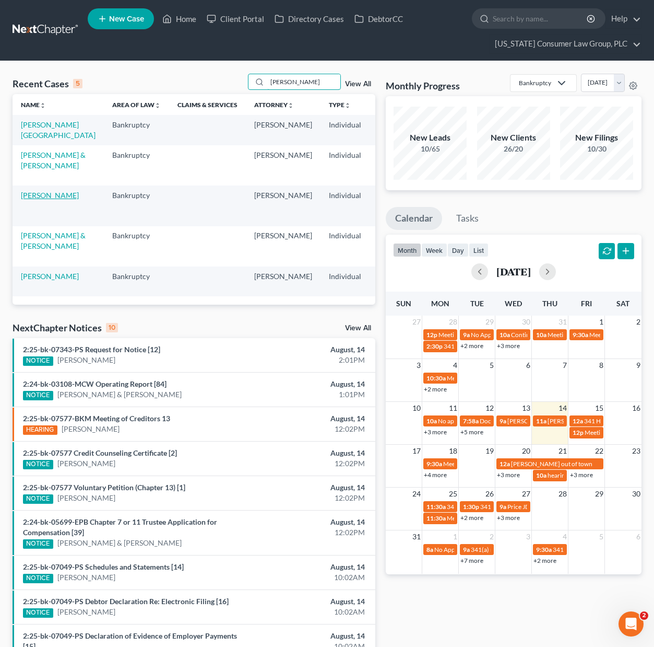
type input "[PERSON_NAME]"
click at [37, 196] on link "[PERSON_NAME]" at bounding box center [50, 195] width 58 height 9
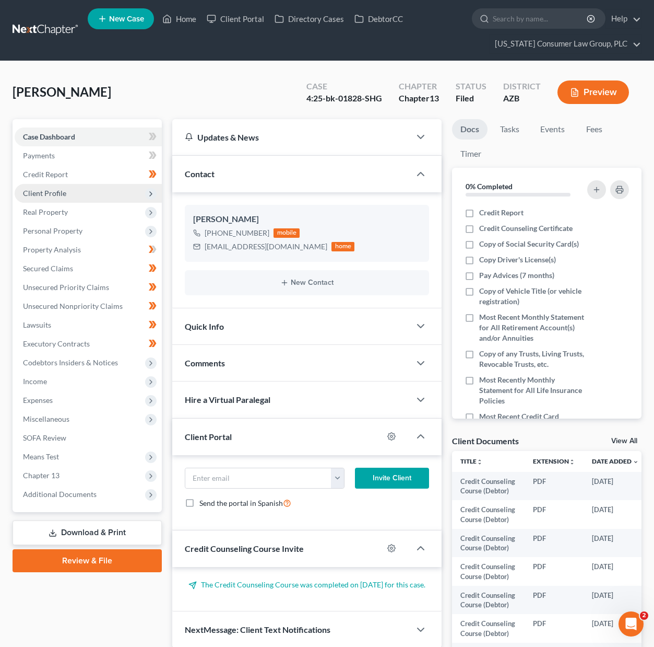
click at [63, 191] on span "Client Profile" at bounding box center [44, 193] width 43 height 9
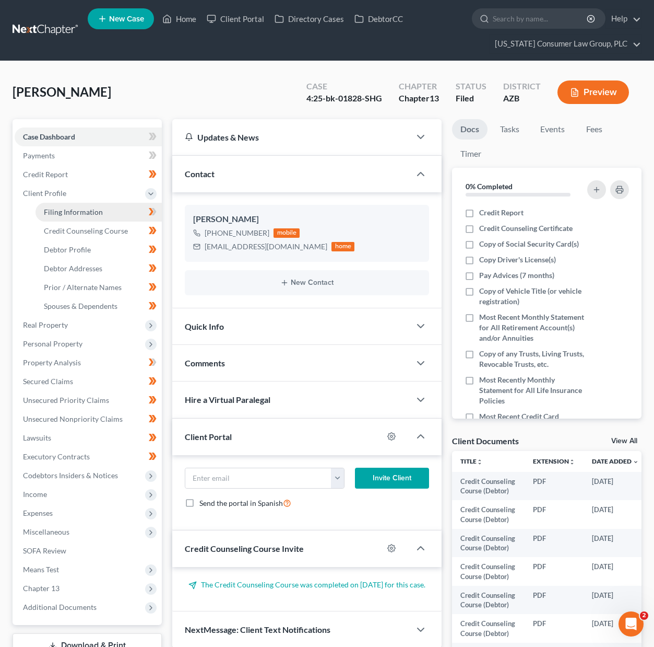
click at [74, 207] on span "Filing Information" at bounding box center [73, 211] width 59 height 9
select select "1"
select select "0"
select select "3"
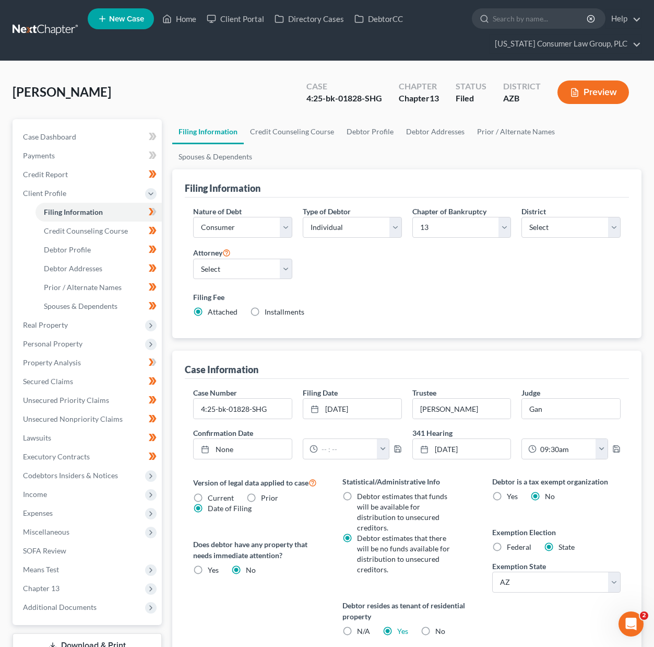
click at [34, 29] on link at bounding box center [46, 30] width 67 height 19
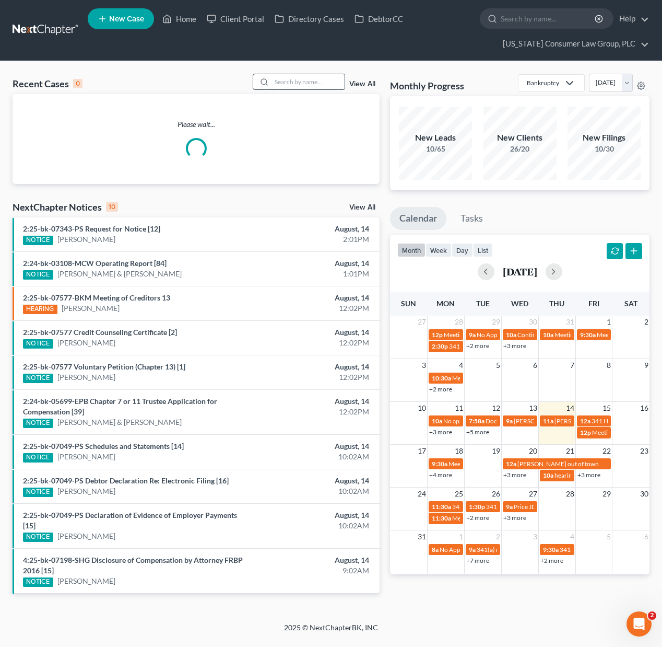
click at [302, 78] on input "search" at bounding box center [308, 81] width 73 height 15
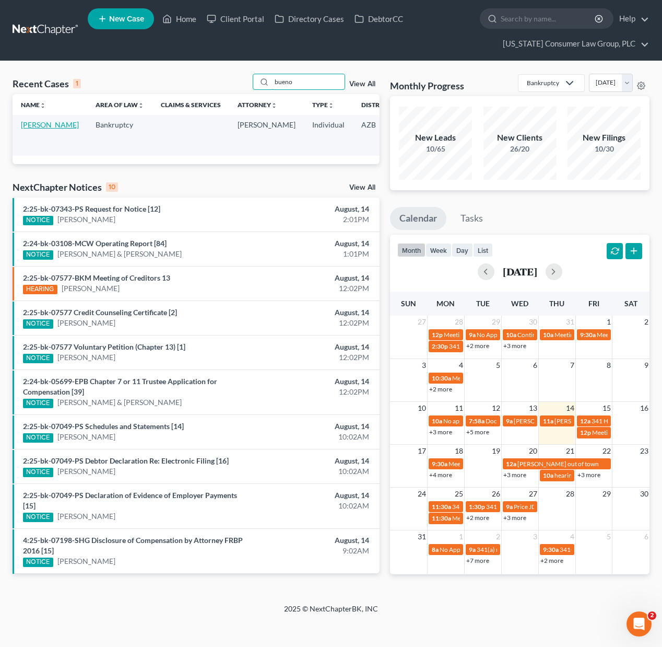
type input "bueno"
click at [21, 127] on link "[PERSON_NAME]" at bounding box center [50, 124] width 58 height 9
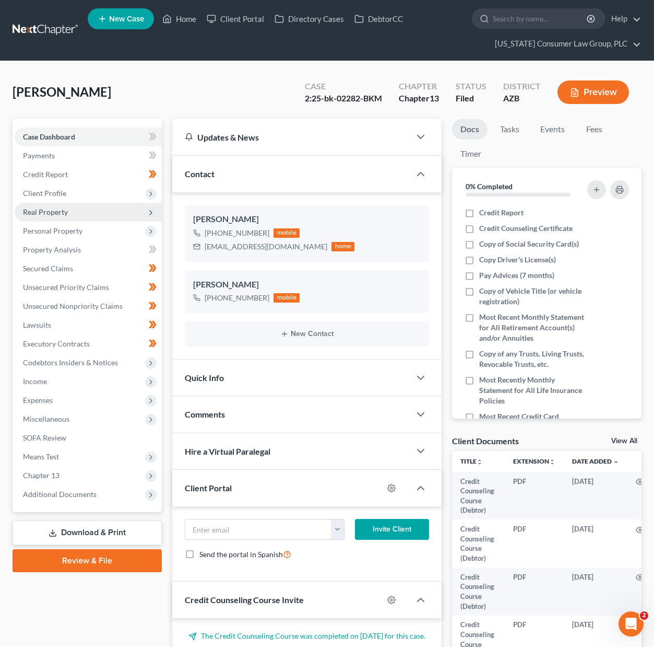
click at [57, 209] on span "Real Property" at bounding box center [45, 211] width 45 height 9
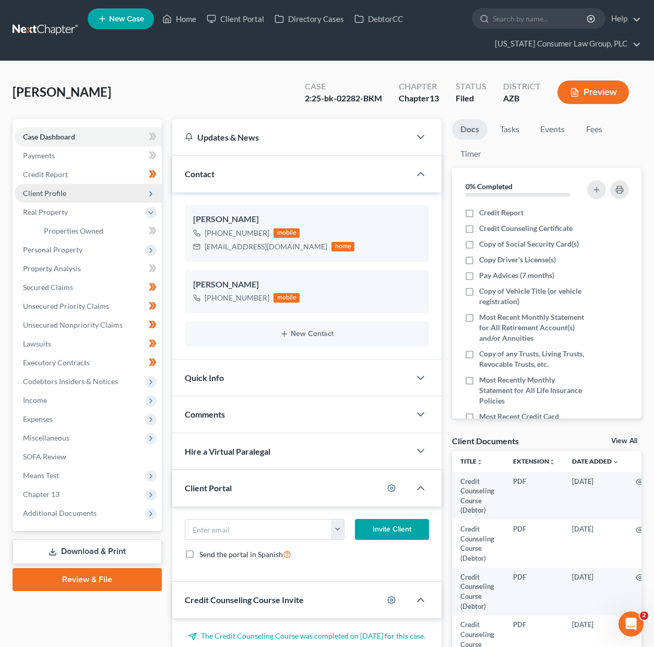
click at [68, 194] on span "Client Profile" at bounding box center [88, 193] width 147 height 19
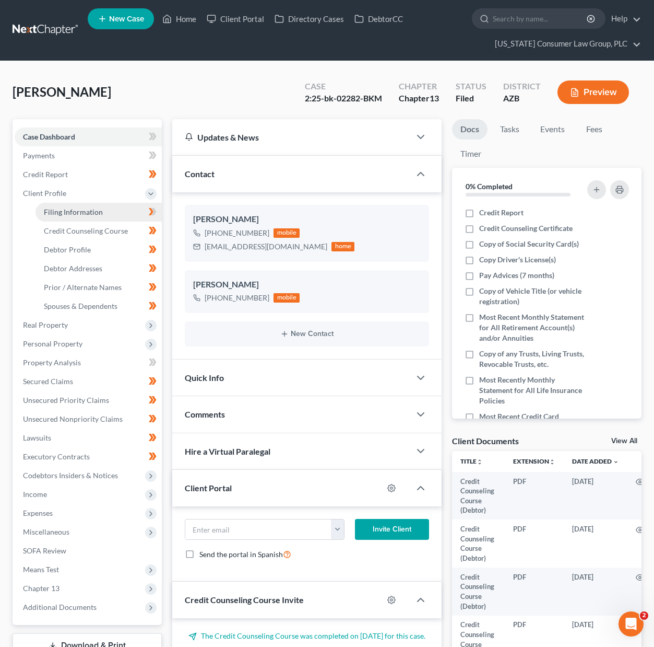
click at [63, 211] on span "Filing Information" at bounding box center [73, 211] width 59 height 9
select select "1"
select select "0"
select select "3"
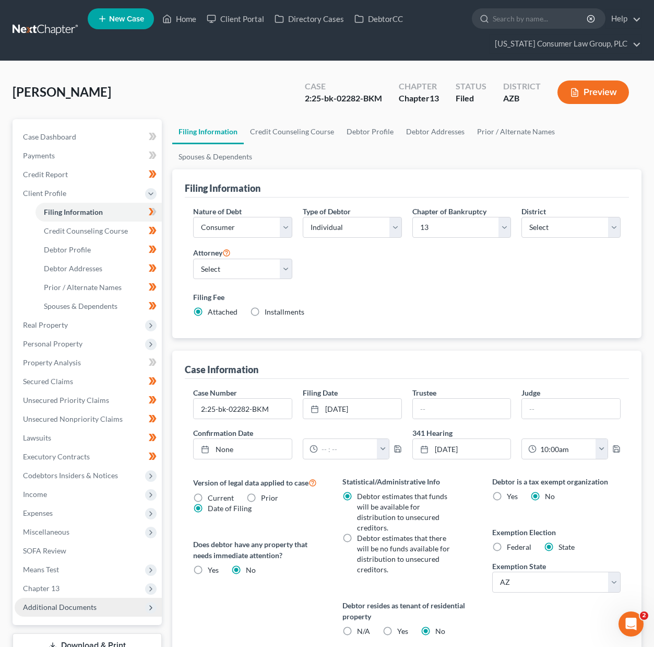
click at [60, 606] on span "Additional Documents" at bounding box center [60, 606] width 74 height 9
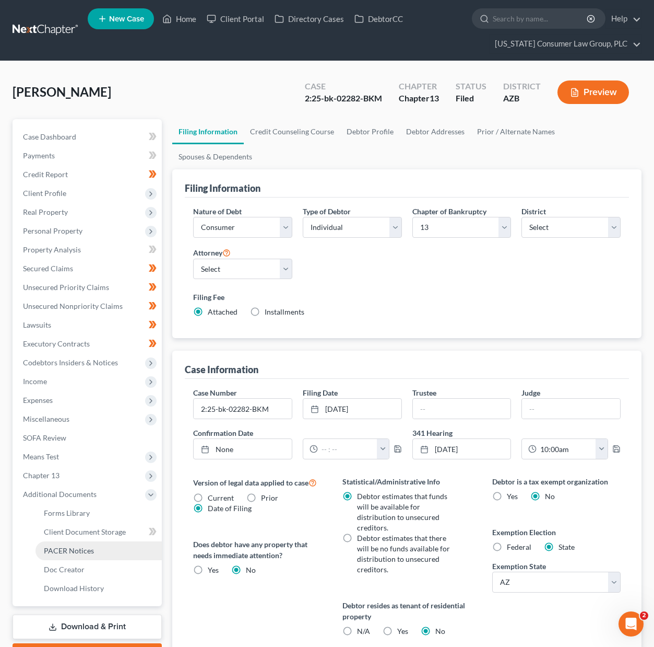
click at [78, 553] on span "PACER Notices" at bounding box center [69, 550] width 50 height 9
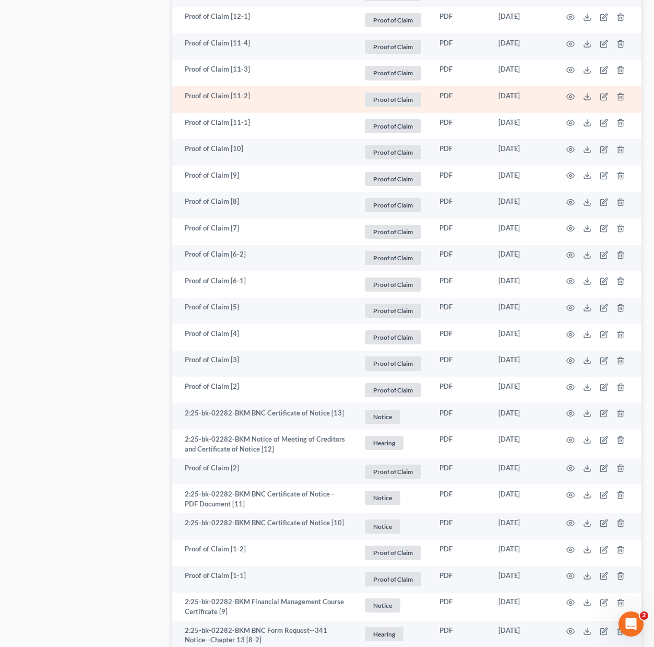
scroll to position [1085, 0]
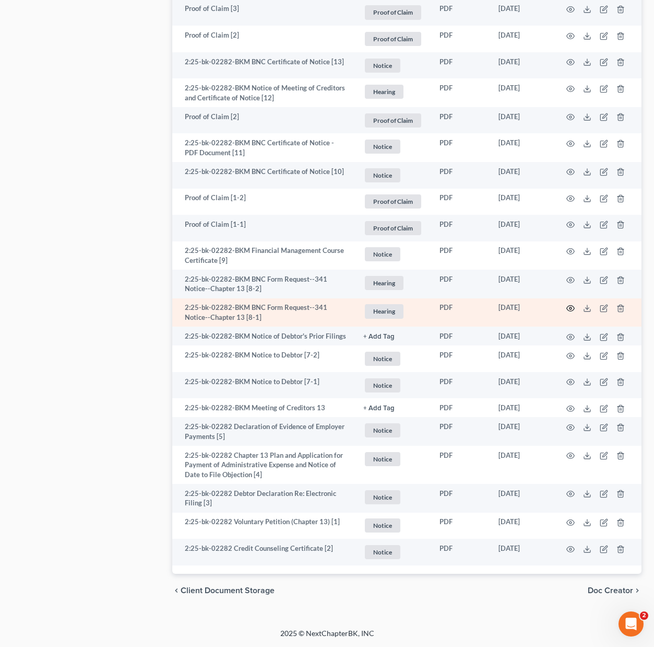
click at [571, 308] on icon "button" at bounding box center [571, 308] width 8 height 8
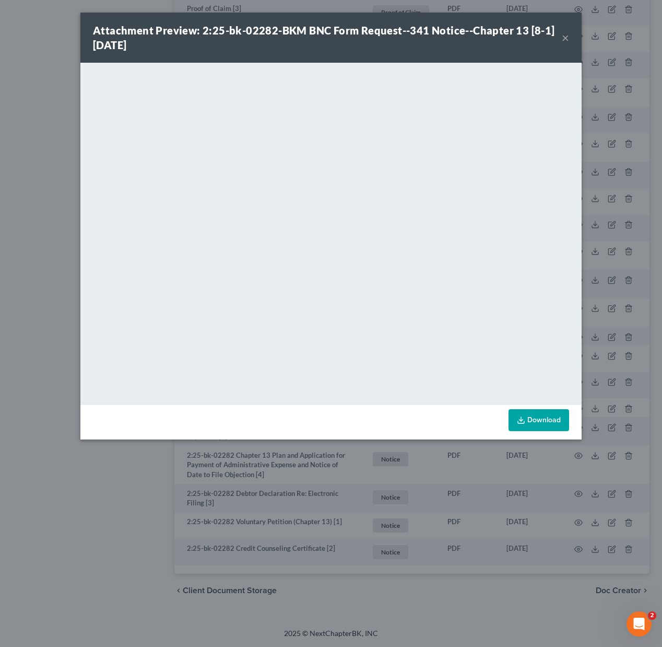
click at [566, 39] on button "×" at bounding box center [565, 37] width 7 height 13
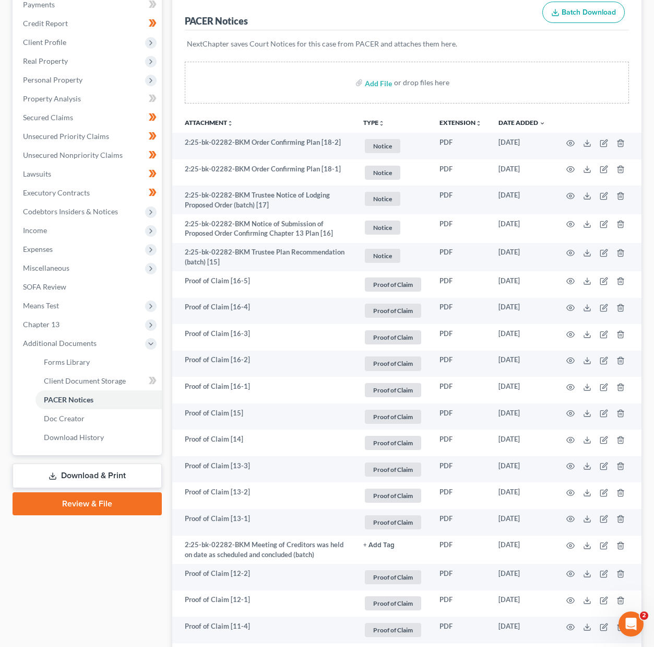
scroll to position [0, 0]
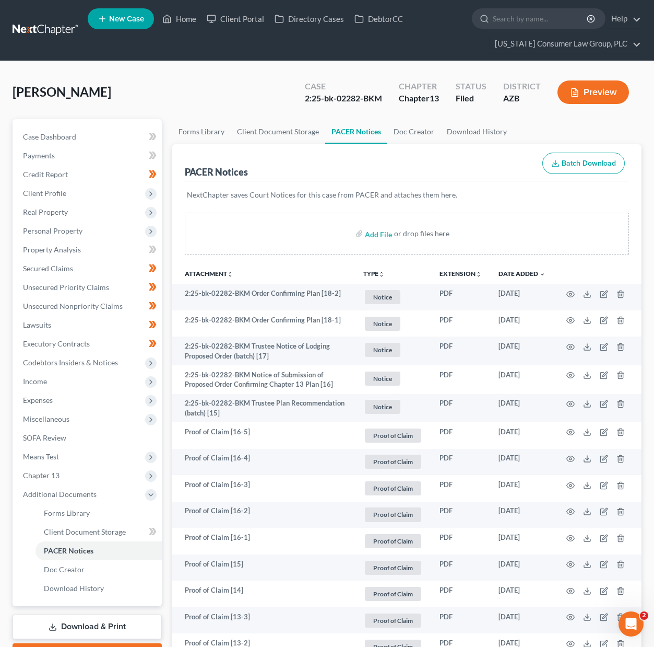
click at [31, 30] on link at bounding box center [46, 30] width 67 height 19
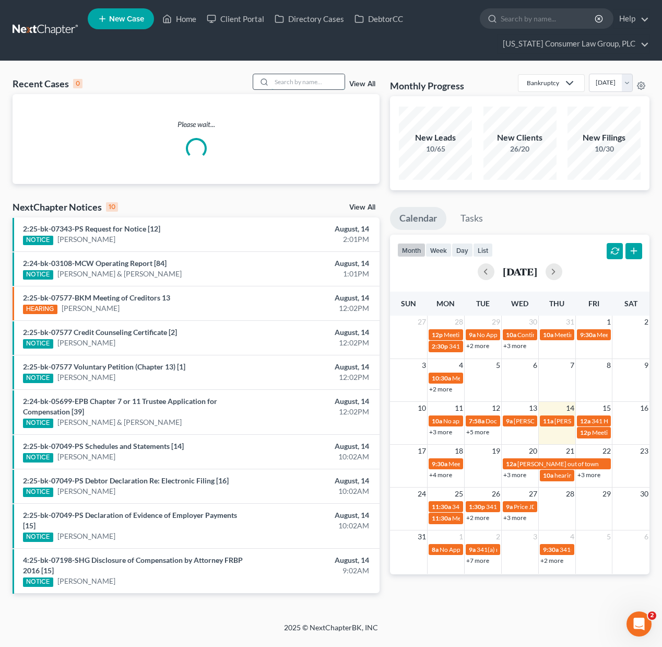
click at [298, 77] on input "search" at bounding box center [308, 81] width 73 height 15
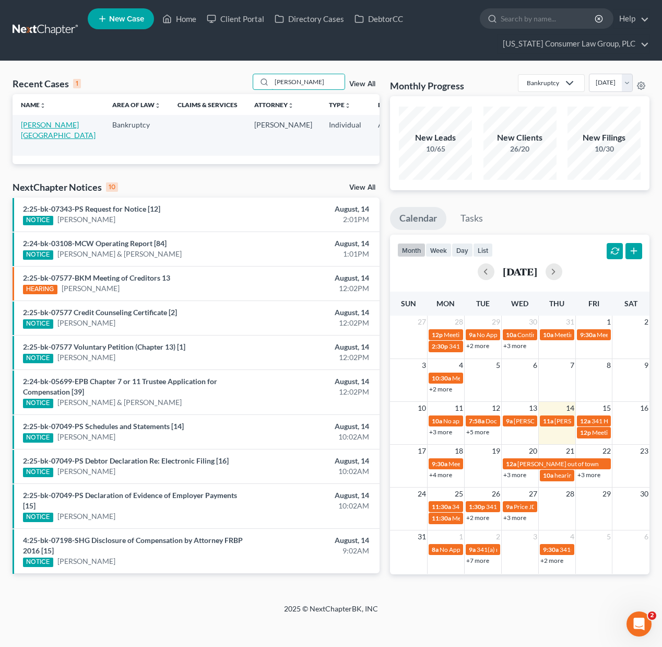
type input "[PERSON_NAME]"
click at [36, 134] on link "[PERSON_NAME][GEOGRAPHIC_DATA]" at bounding box center [58, 129] width 75 height 19
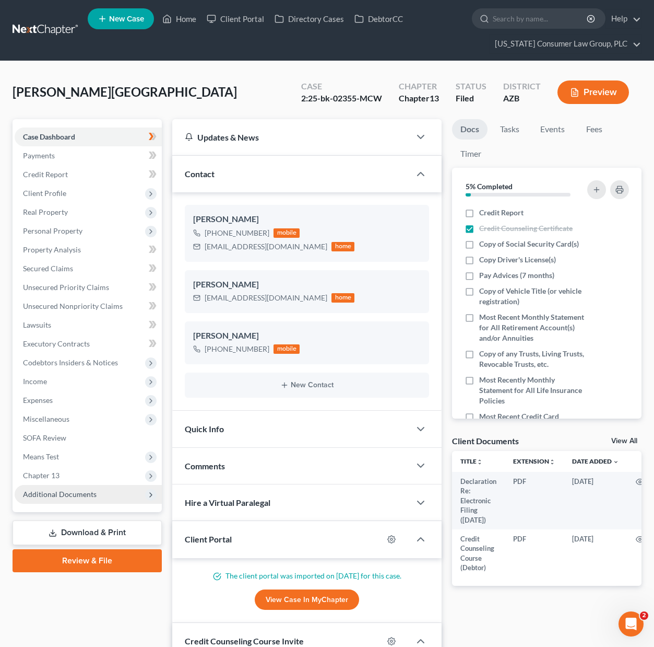
click at [56, 498] on span "Additional Documents" at bounding box center [60, 493] width 74 height 9
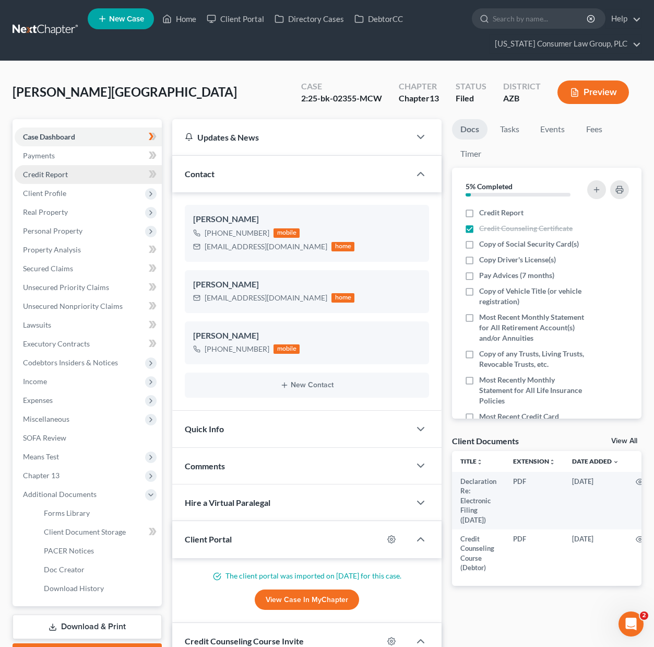
click at [80, 174] on link "Credit Report" at bounding box center [88, 174] width 147 height 19
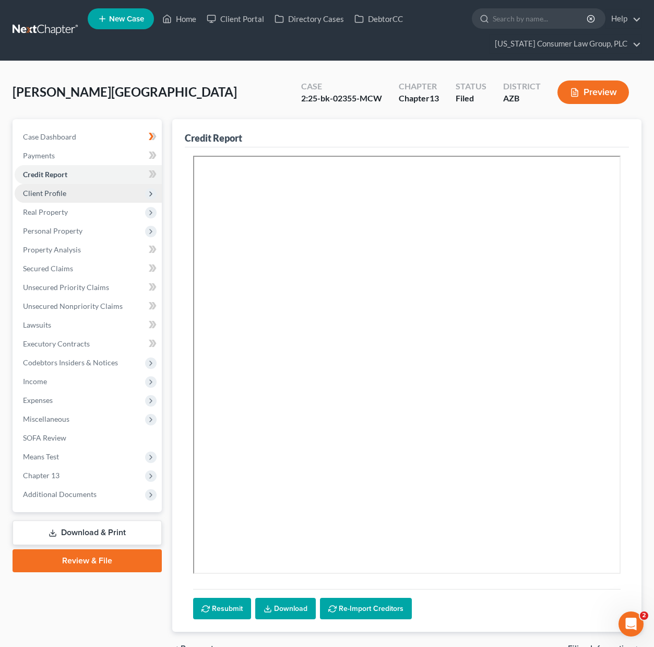
click at [66, 188] on span "Client Profile" at bounding box center [88, 193] width 147 height 19
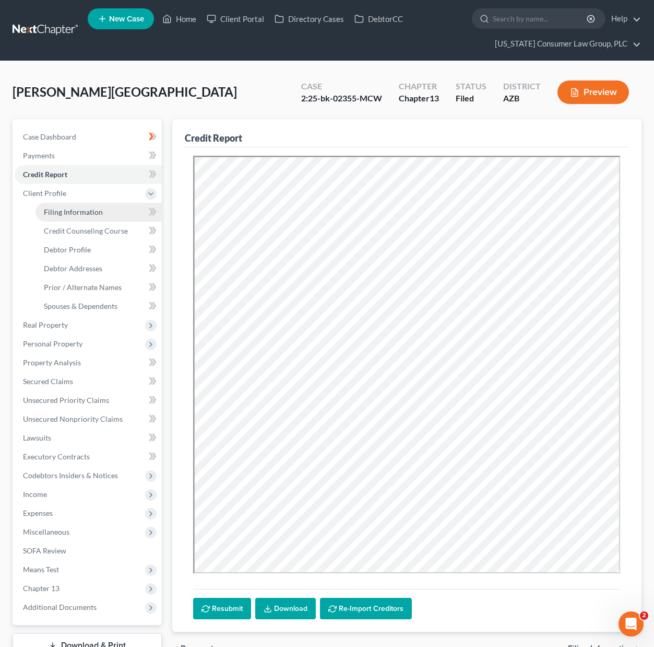
click at [77, 214] on span "Filing Information" at bounding box center [73, 211] width 59 height 9
select select "1"
select select "0"
select select "3"
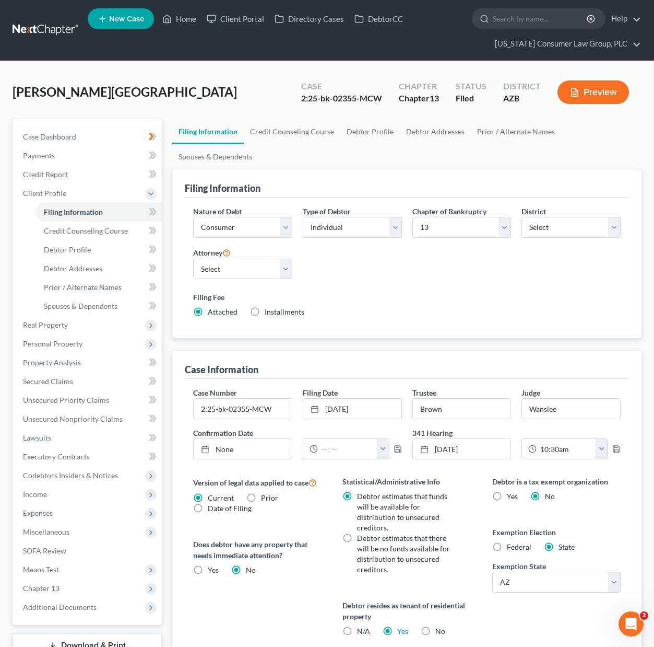
click at [40, 34] on link at bounding box center [46, 30] width 67 height 19
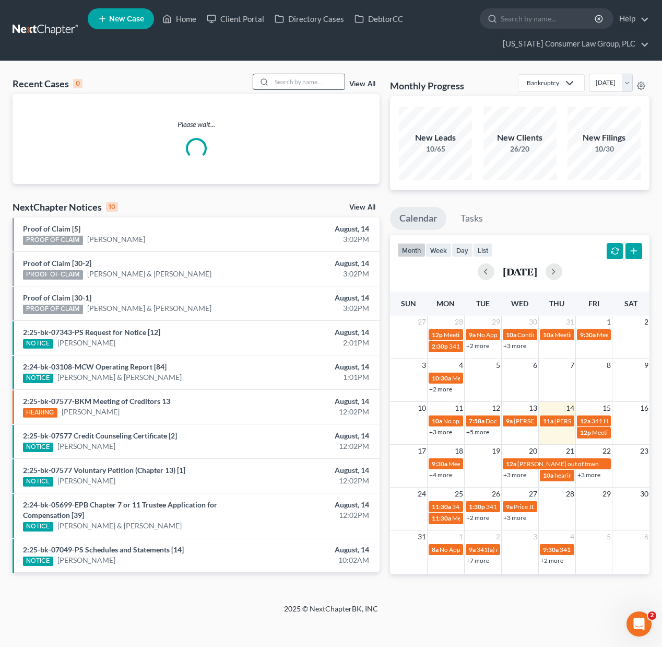
click at [319, 89] on input "search" at bounding box center [308, 81] width 73 height 15
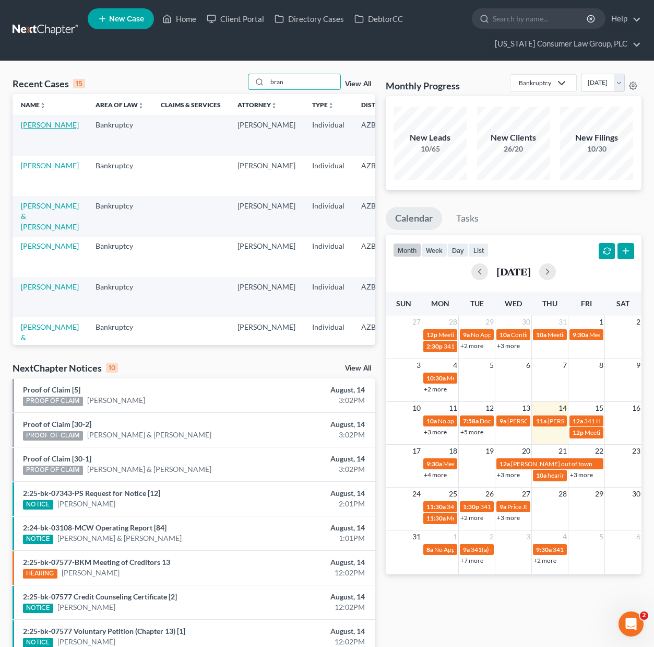
type input "bran"
click at [26, 127] on link "[PERSON_NAME]" at bounding box center [50, 124] width 58 height 9
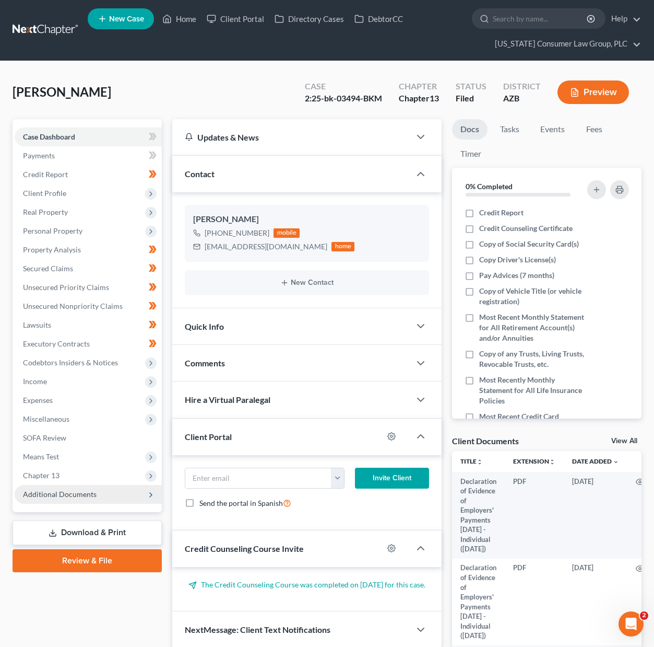
click at [68, 495] on span "Additional Documents" at bounding box center [60, 493] width 74 height 9
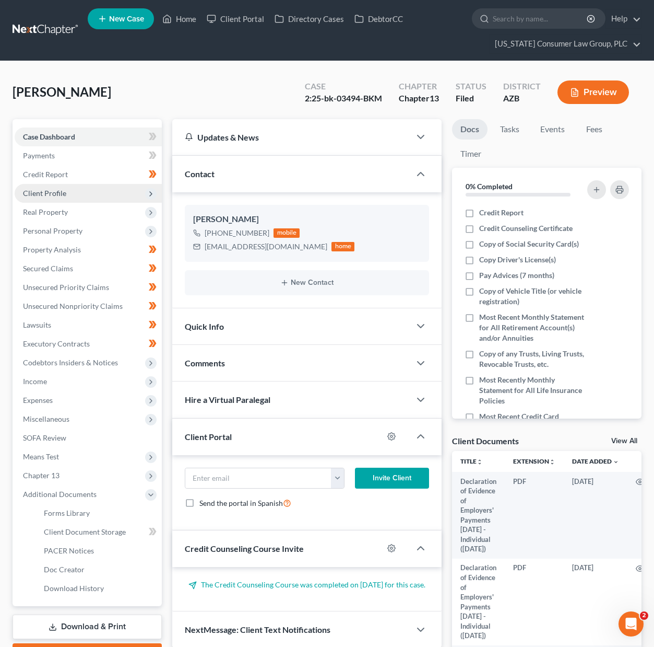
click at [58, 192] on span "Client Profile" at bounding box center [44, 193] width 43 height 9
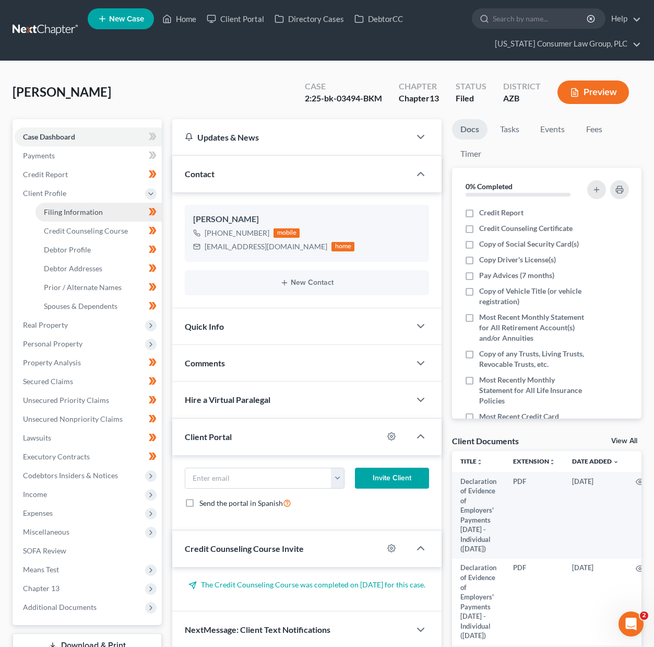
click at [83, 214] on span "Filing Information" at bounding box center [73, 211] width 59 height 9
select select "1"
select select "0"
select select "3"
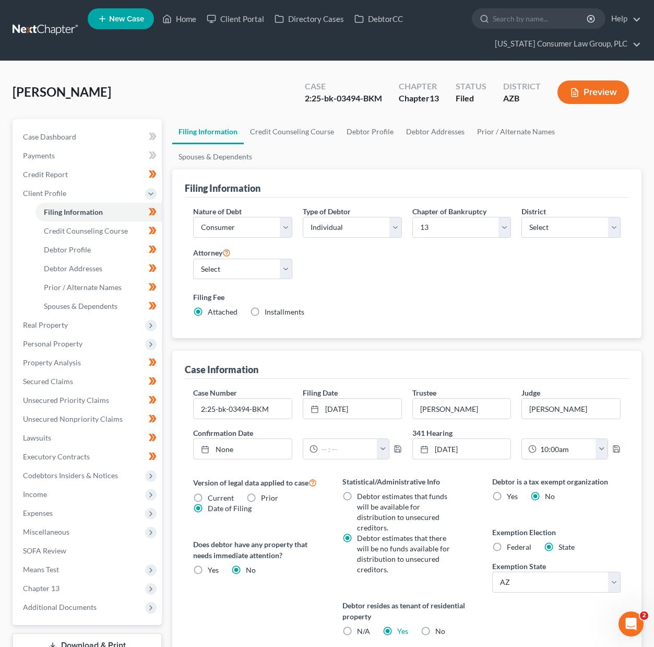
click at [62, 31] on link at bounding box center [46, 30] width 67 height 19
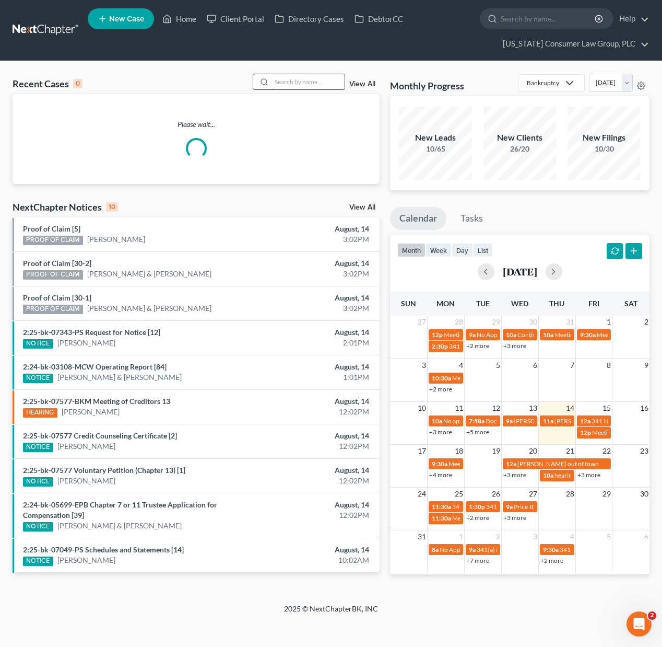
click at [317, 81] on input "search" at bounding box center [308, 81] width 73 height 15
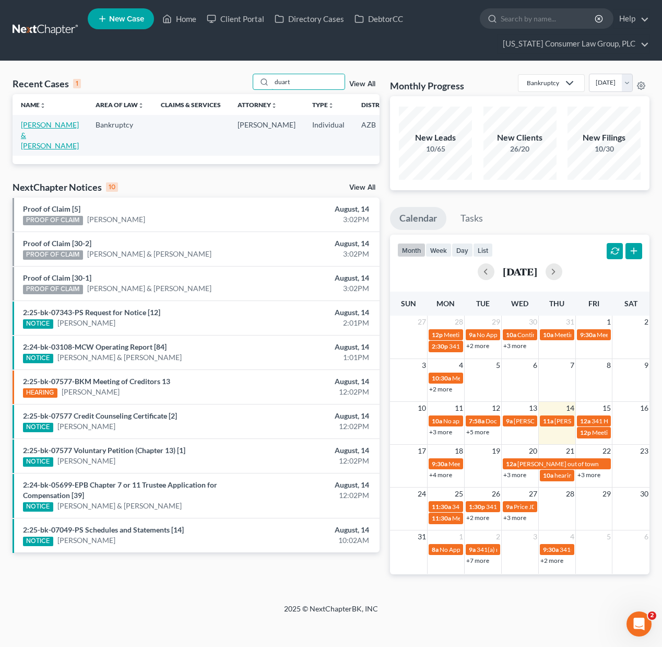
type input "duart"
click at [26, 124] on link "Duart, Tiffany & J R" at bounding box center [50, 135] width 58 height 30
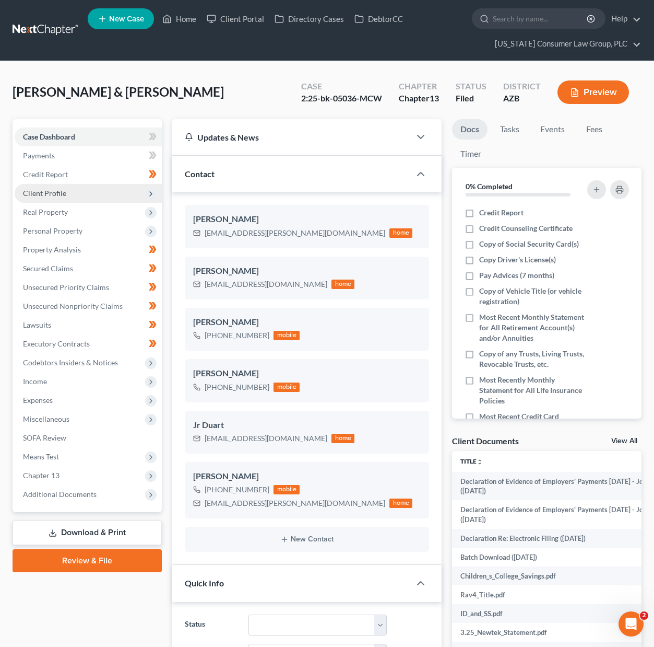
click at [81, 191] on span "Client Profile" at bounding box center [88, 193] width 147 height 19
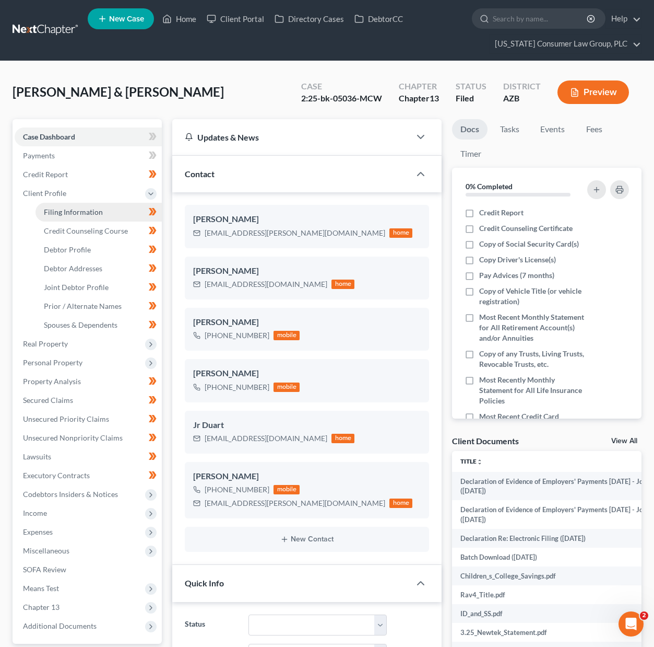
click at [76, 208] on span "Filing Information" at bounding box center [73, 211] width 59 height 9
select select "1"
select select "3"
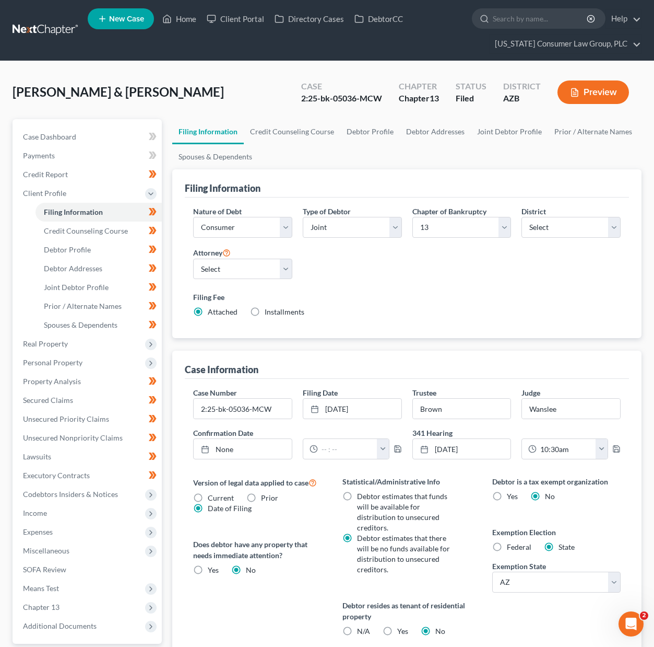
click at [24, 27] on link at bounding box center [46, 30] width 67 height 19
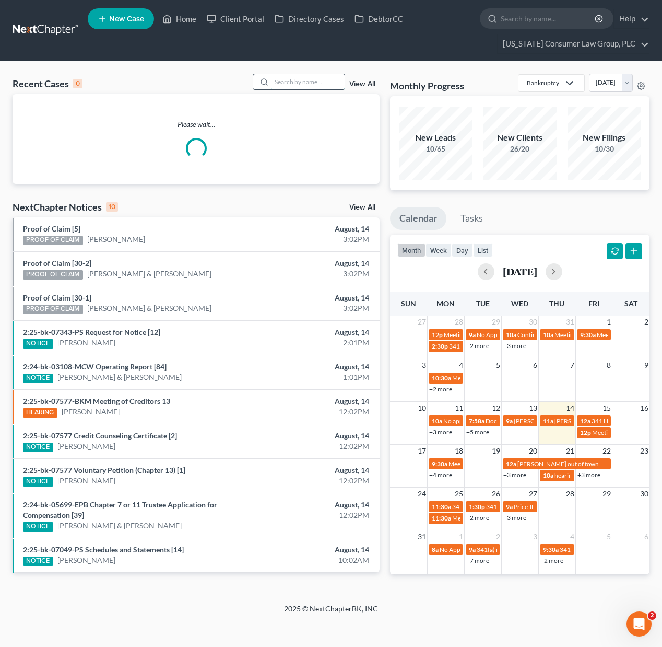
click at [303, 82] on input "search" at bounding box center [308, 81] width 73 height 15
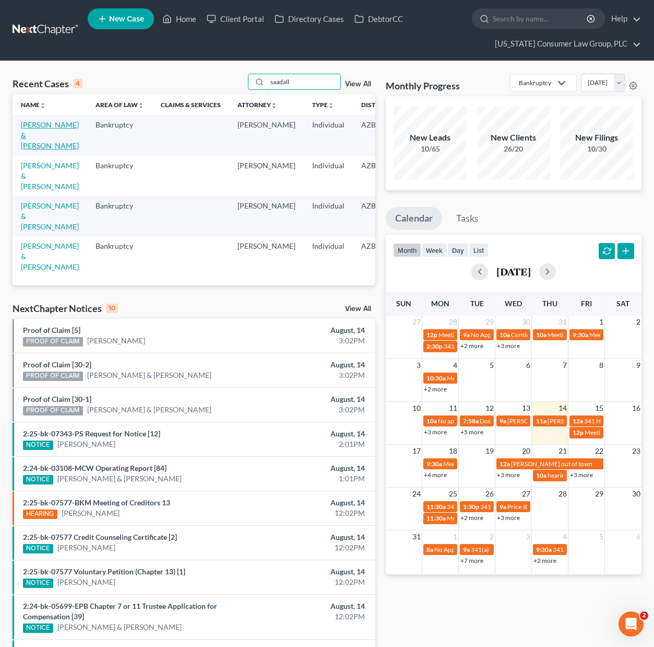
type input "saadall"
click at [46, 126] on link "[PERSON_NAME] & [PERSON_NAME]" at bounding box center [50, 135] width 58 height 30
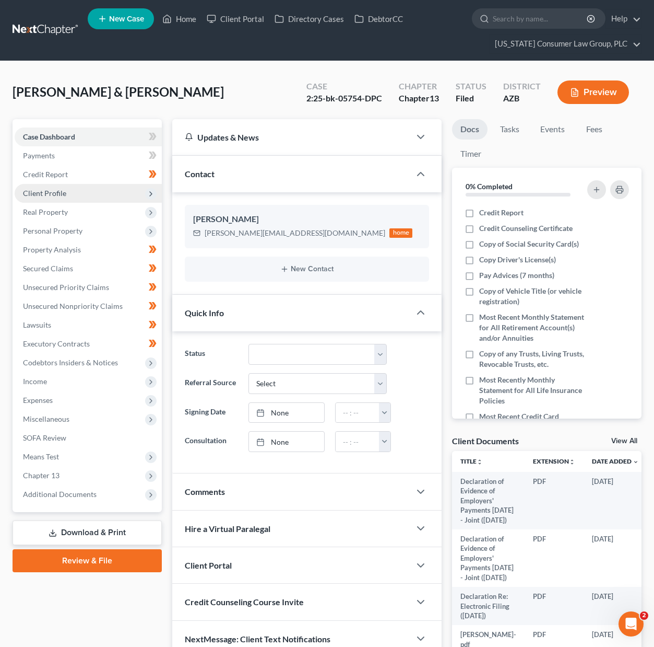
click at [54, 189] on span "Client Profile" at bounding box center [44, 193] width 43 height 9
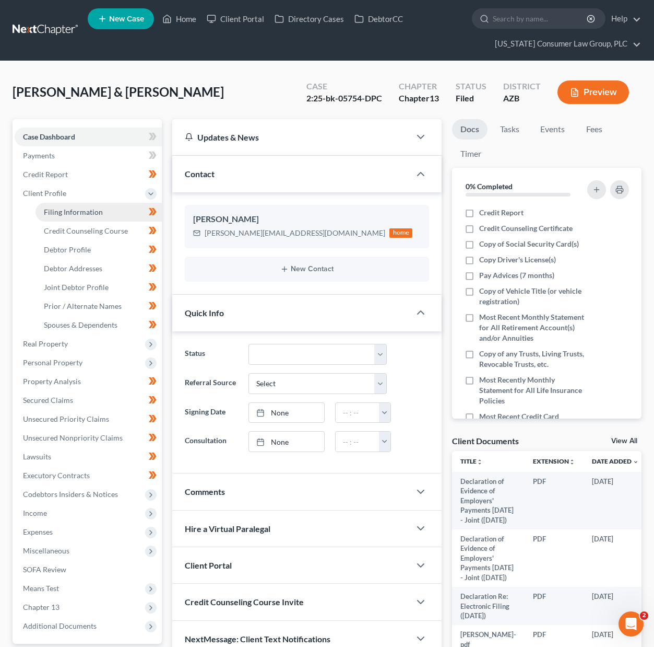
click at [54, 209] on span "Filing Information" at bounding box center [73, 211] width 59 height 9
select select "1"
select select "3"
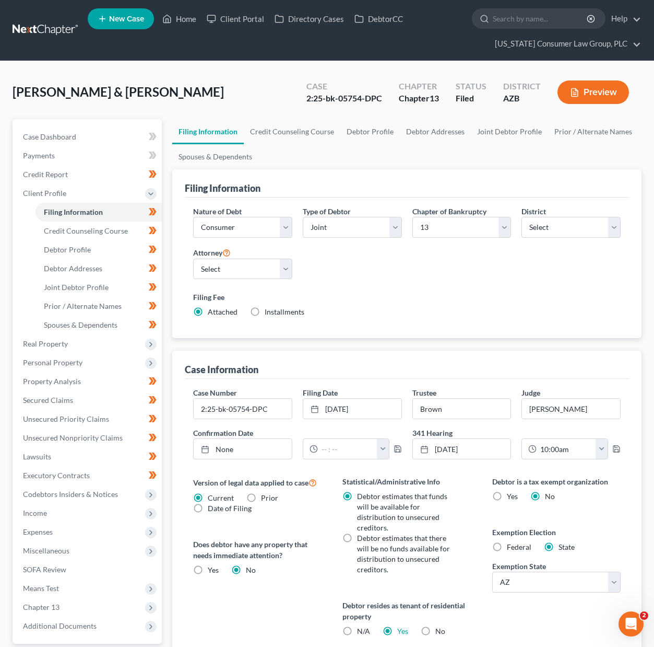
click at [46, 30] on link at bounding box center [46, 30] width 67 height 19
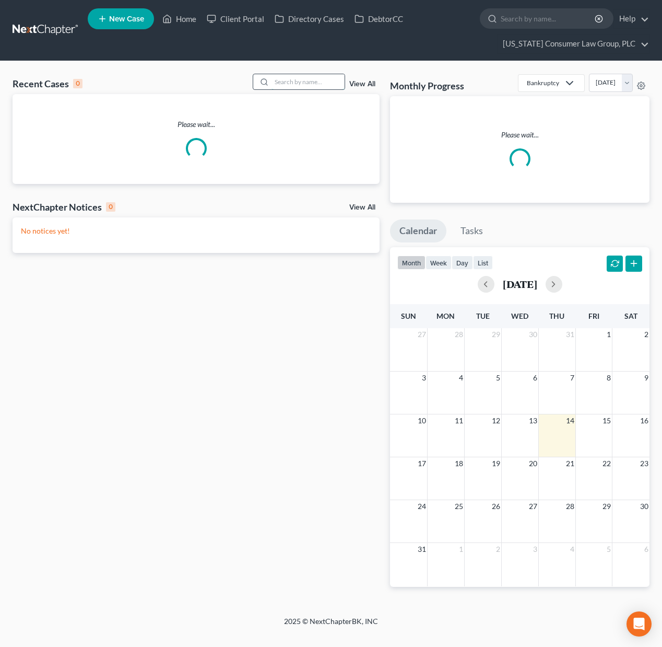
click at [297, 77] on input "search" at bounding box center [308, 81] width 73 height 15
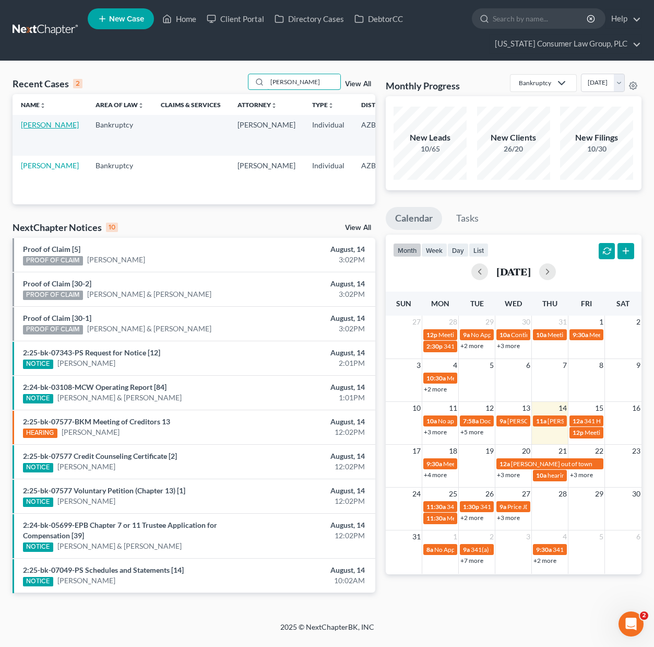
type input "[PERSON_NAME]"
click at [33, 129] on link "[PERSON_NAME]" at bounding box center [50, 124] width 58 height 9
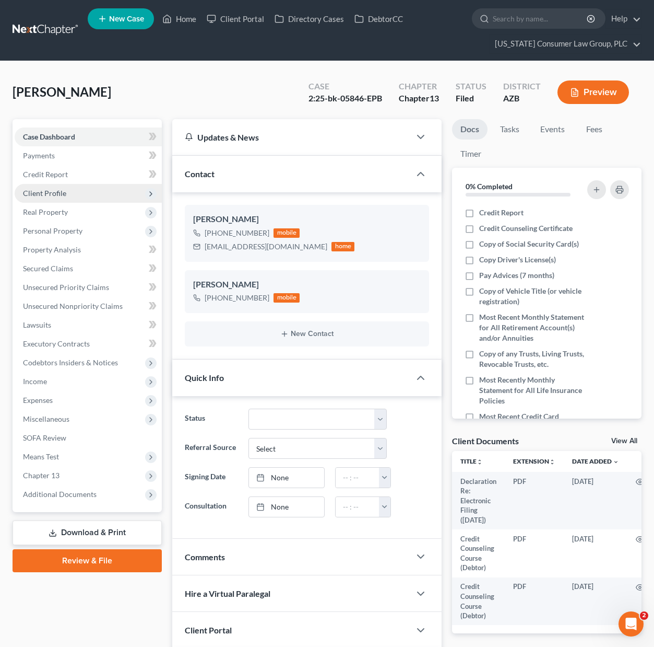
click at [65, 193] on span "Client Profile" at bounding box center [44, 193] width 43 height 9
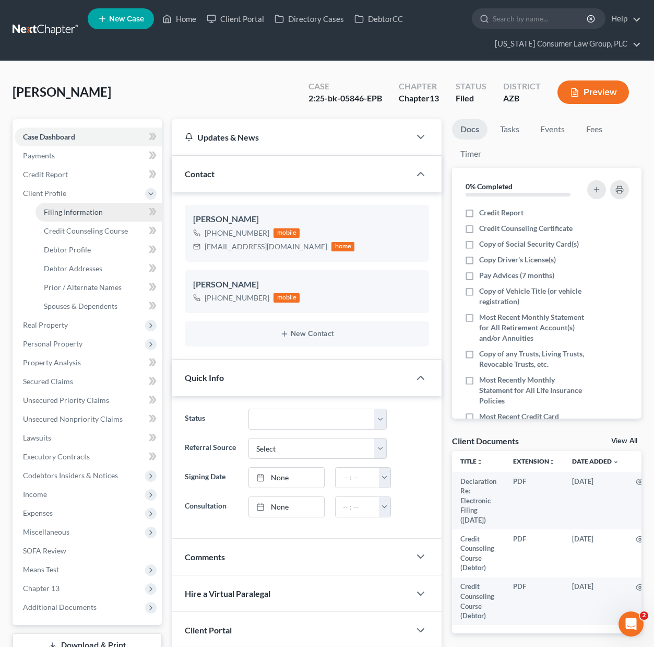
click at [54, 210] on span "Filing Information" at bounding box center [73, 211] width 59 height 9
select select "1"
select select "0"
select select "3"
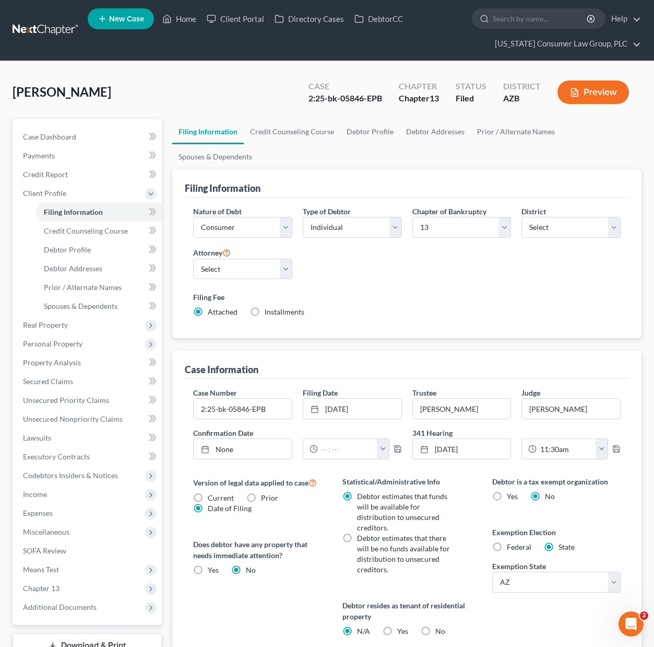
click at [39, 29] on link at bounding box center [46, 30] width 67 height 19
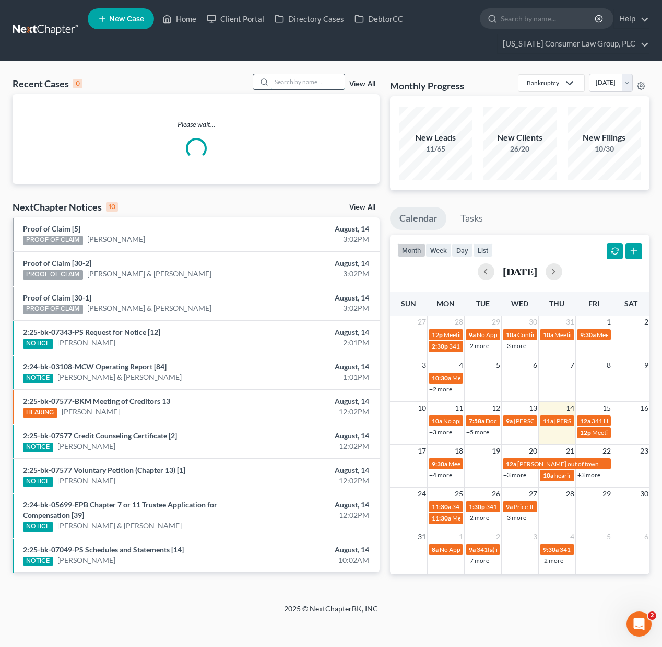
click at [285, 79] on input "search" at bounding box center [308, 81] width 73 height 15
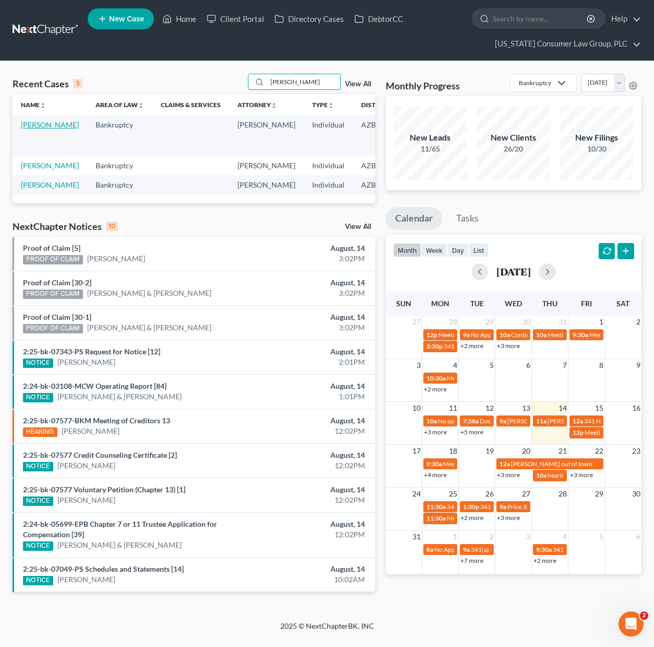
type input "larson"
click at [29, 128] on link "[PERSON_NAME]" at bounding box center [50, 124] width 58 height 9
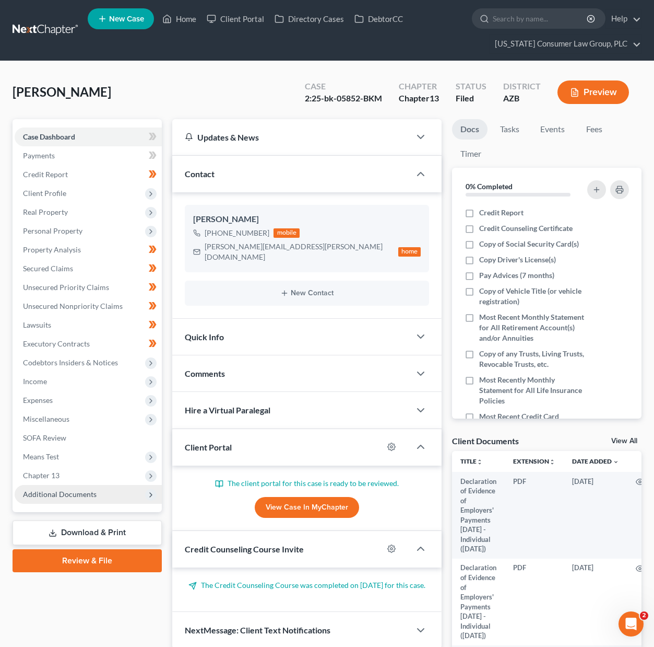
click at [80, 497] on span "Additional Documents" at bounding box center [60, 493] width 74 height 9
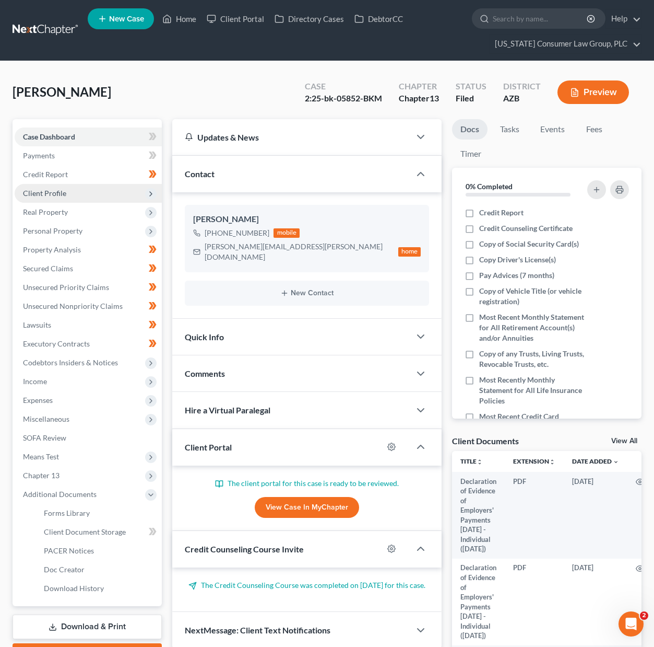
click at [54, 190] on span "Client Profile" at bounding box center [44, 193] width 43 height 9
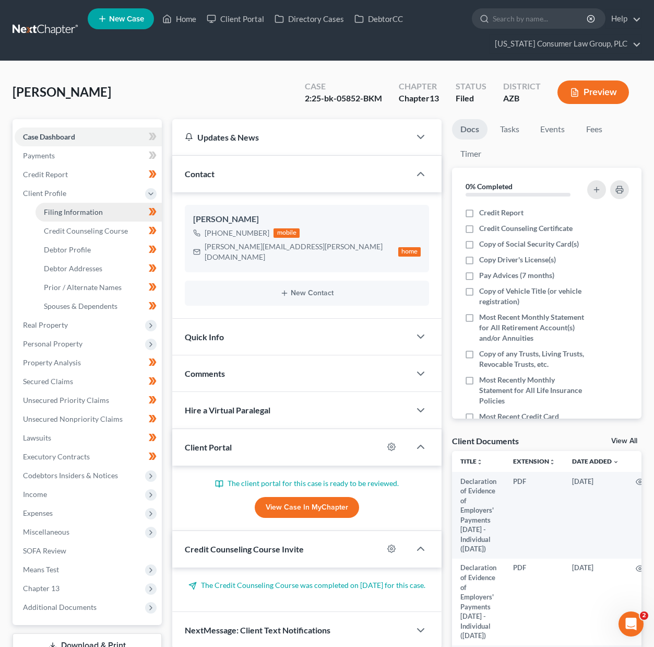
click at [58, 213] on span "Filing Information" at bounding box center [73, 211] width 59 height 9
select select "1"
select select "0"
select select "3"
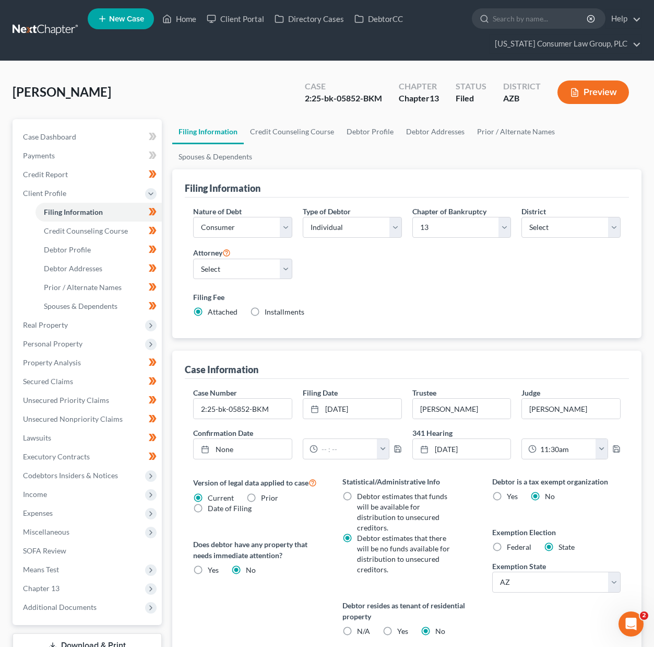
click at [52, 32] on link at bounding box center [46, 30] width 67 height 19
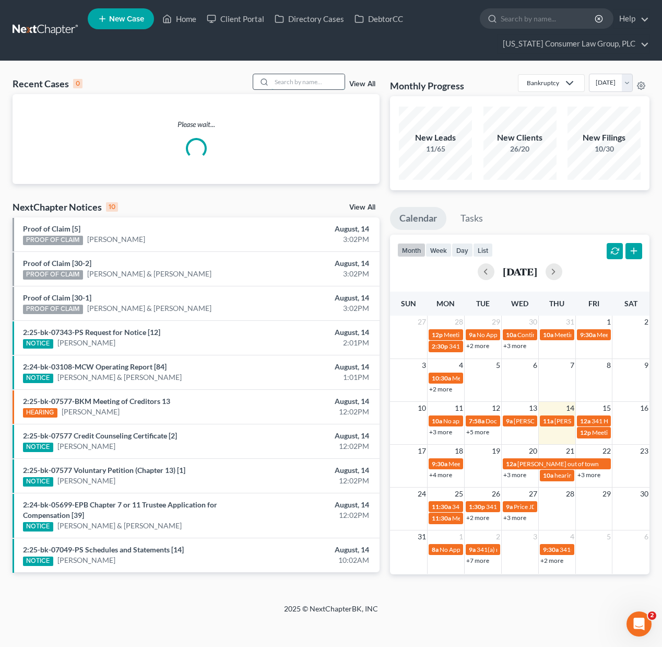
click at [300, 78] on input "search" at bounding box center [308, 81] width 73 height 15
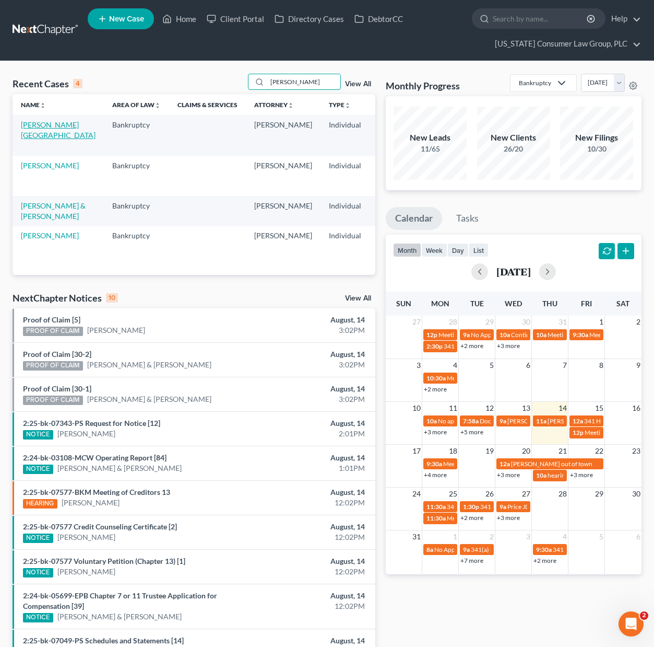
type input "[PERSON_NAME]"
click at [35, 133] on link "[PERSON_NAME][GEOGRAPHIC_DATA]" at bounding box center [58, 129] width 75 height 19
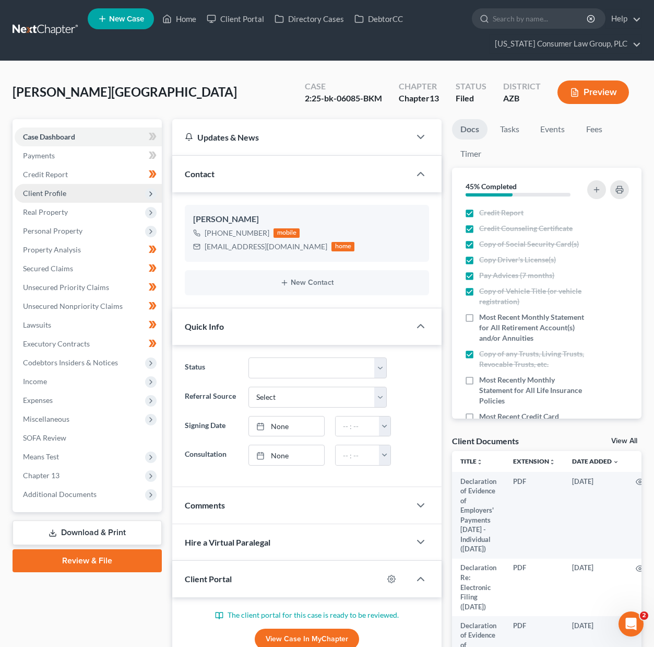
click at [60, 194] on span "Client Profile" at bounding box center [44, 193] width 43 height 9
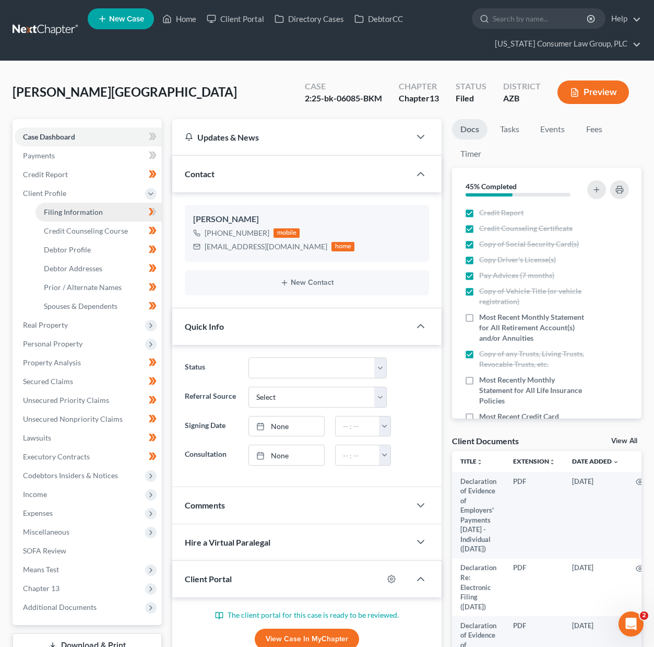
click at [56, 209] on span "Filing Information" at bounding box center [73, 211] width 59 height 9
select select "1"
select select "0"
select select "3"
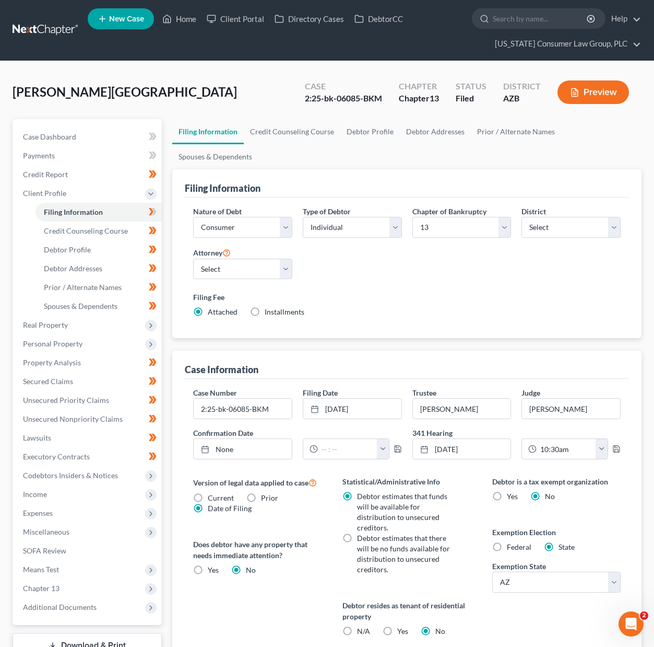
click at [45, 31] on link at bounding box center [46, 30] width 67 height 19
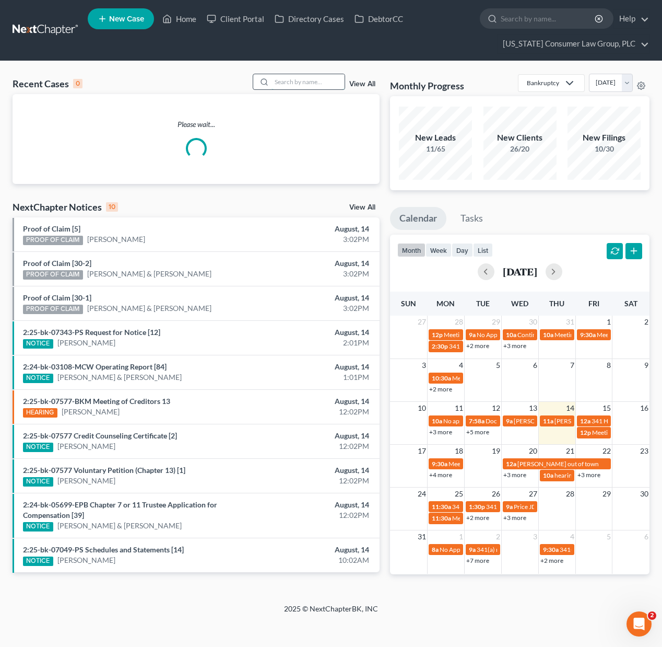
click at [311, 77] on input "search" at bounding box center [308, 81] width 73 height 15
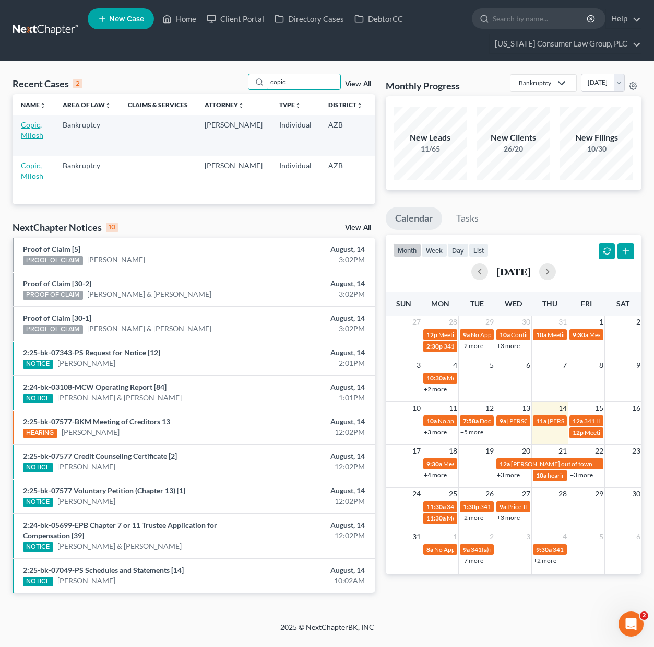
type input "copic"
click at [28, 131] on link "Copic, Milosh" at bounding box center [32, 129] width 22 height 19
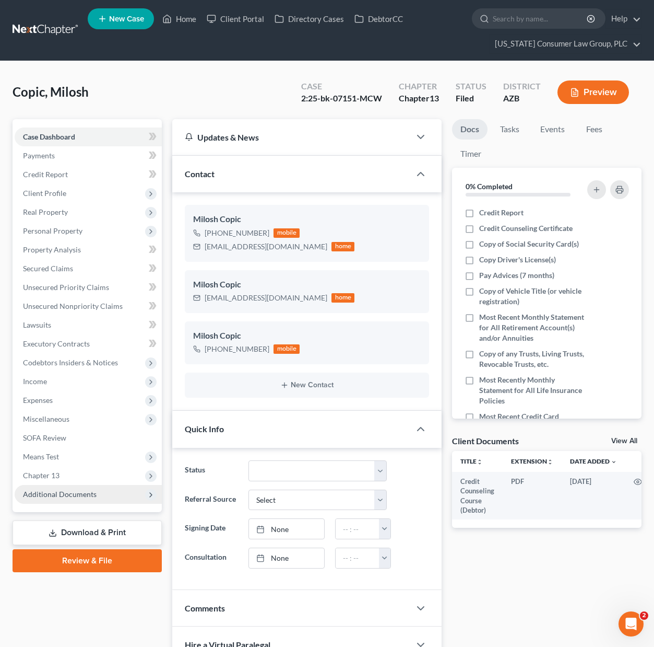
click at [66, 497] on span "Additional Documents" at bounding box center [60, 493] width 74 height 9
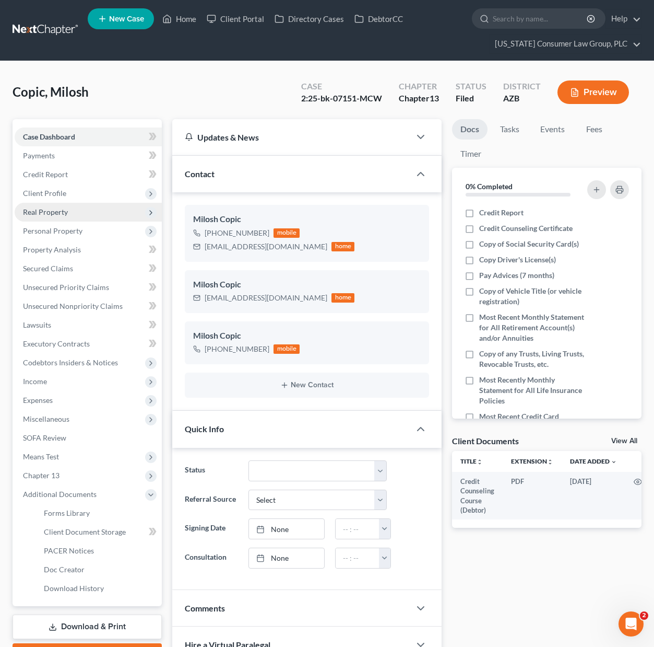
click at [63, 211] on span "Real Property" at bounding box center [45, 211] width 45 height 9
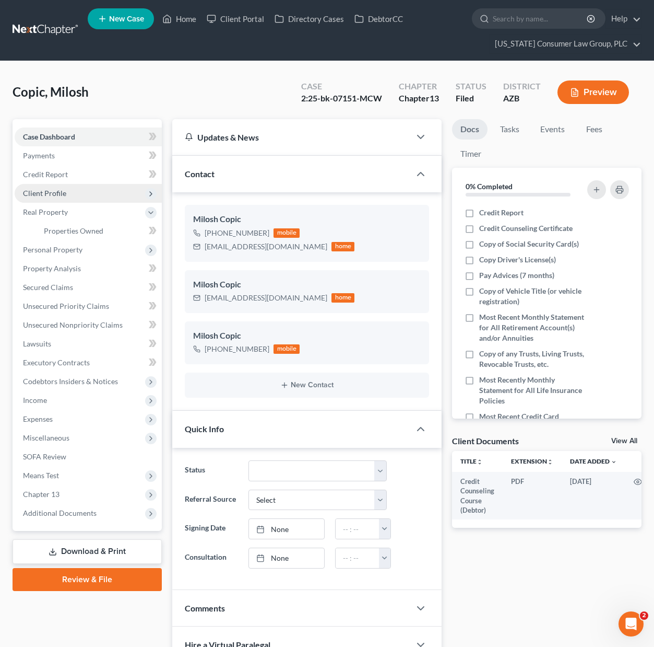
click at [66, 196] on span "Client Profile" at bounding box center [88, 193] width 147 height 19
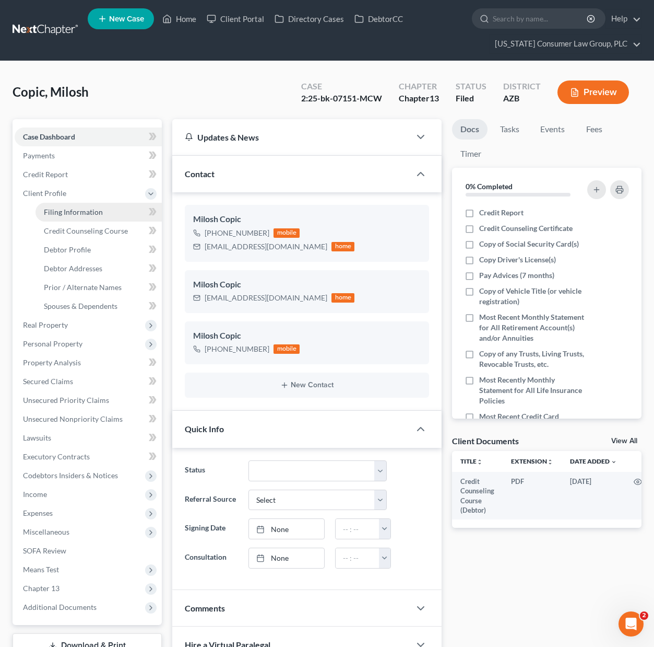
click at [65, 210] on span "Filing Information" at bounding box center [73, 211] width 59 height 9
select select "1"
select select "0"
select select "3"
